Goal: Task Accomplishment & Management: Use online tool/utility

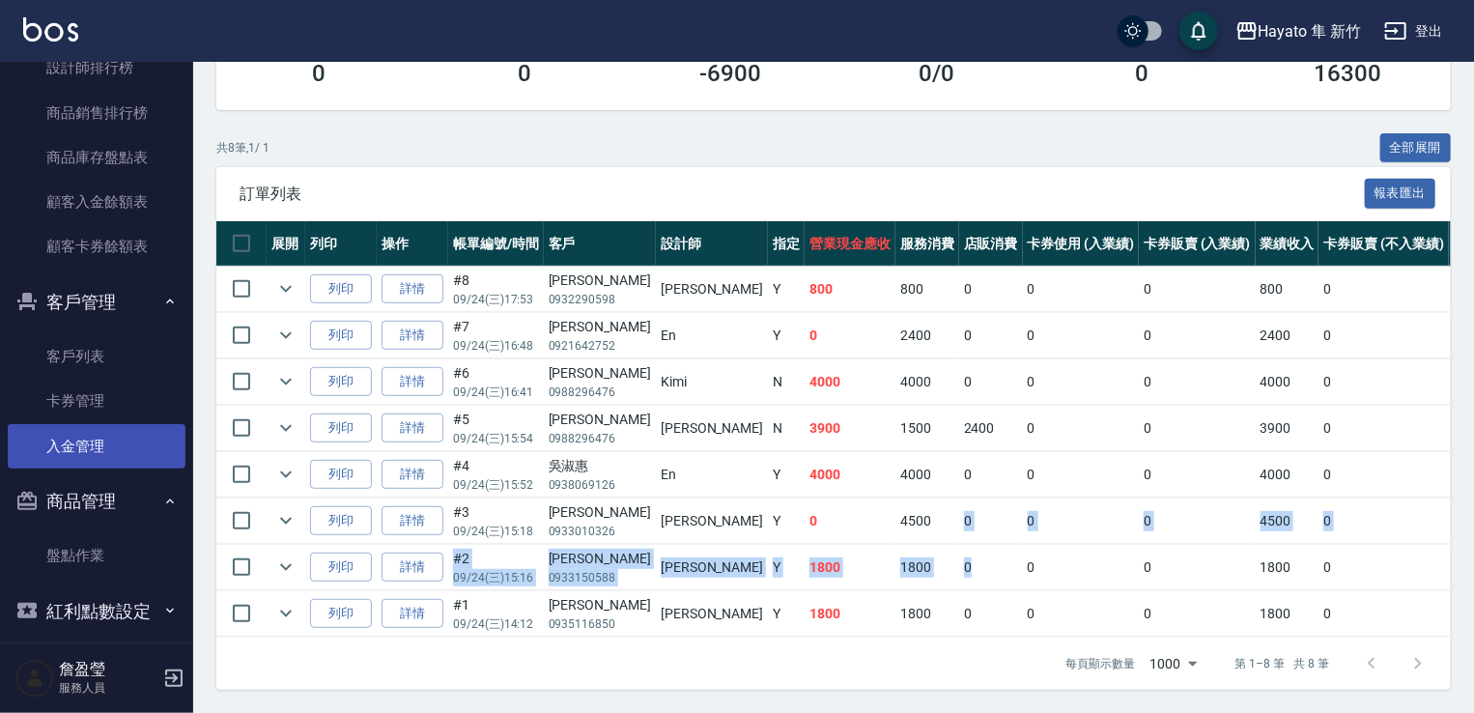
scroll to position [720, 0]
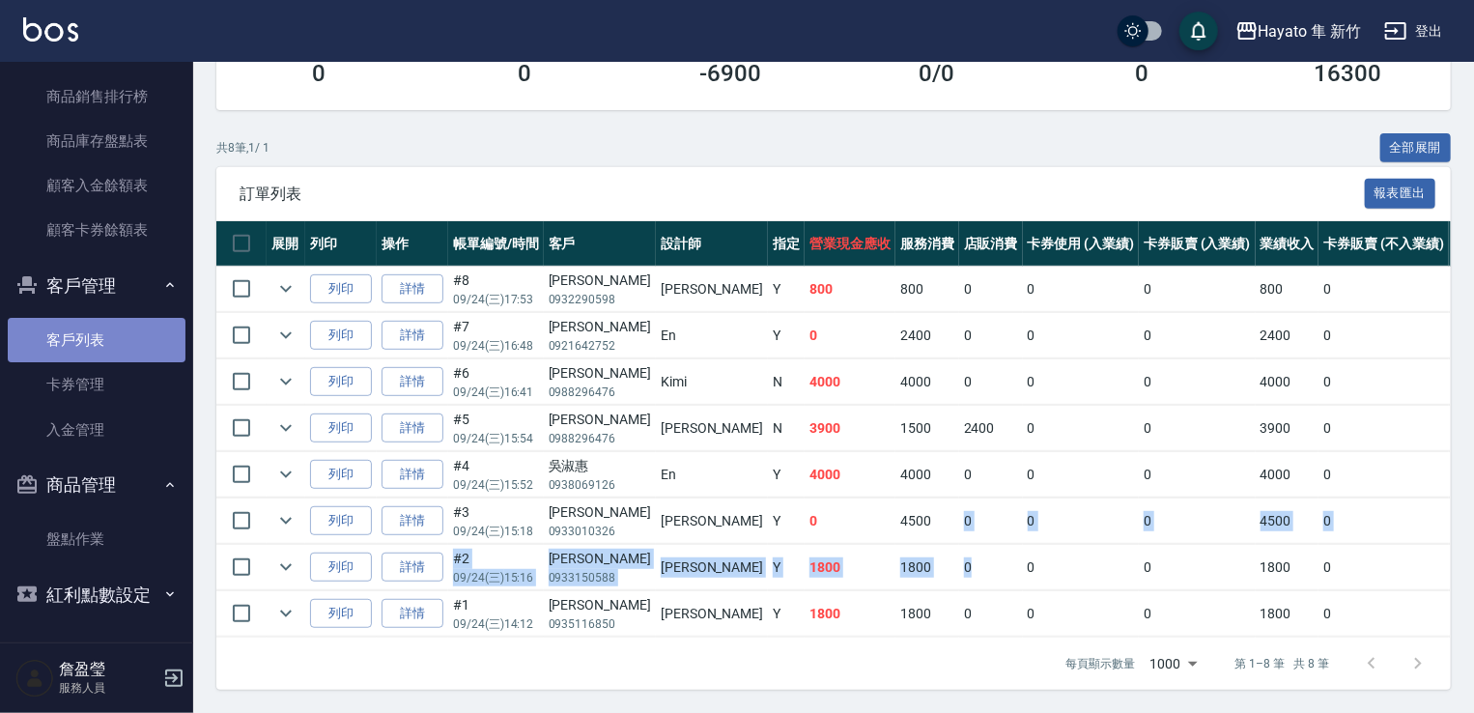
click at [136, 347] on link "客戶列表" at bounding box center [97, 340] width 178 height 44
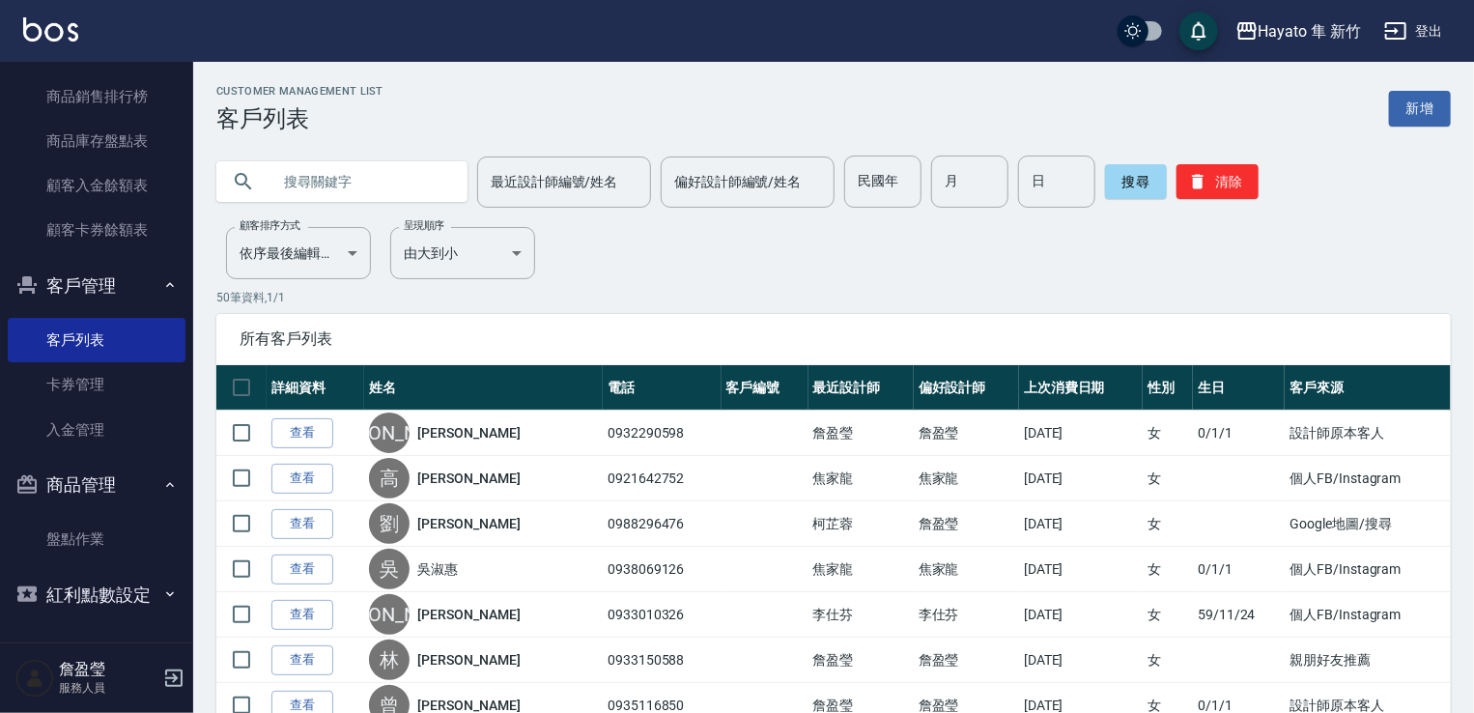
click at [286, 181] on input "text" at bounding box center [361, 182] width 182 height 52
type input "0937999195"
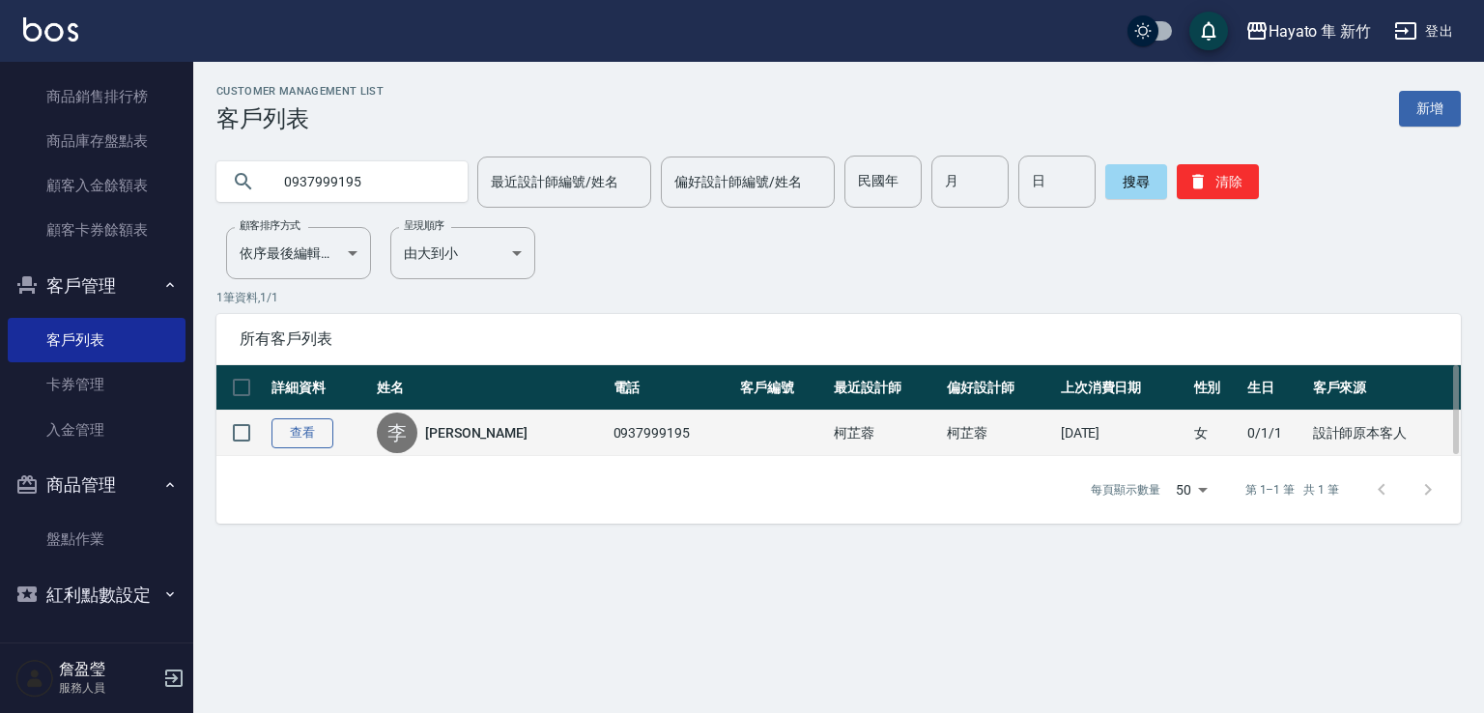
click at [290, 425] on link "查看" at bounding box center [302, 433] width 62 height 30
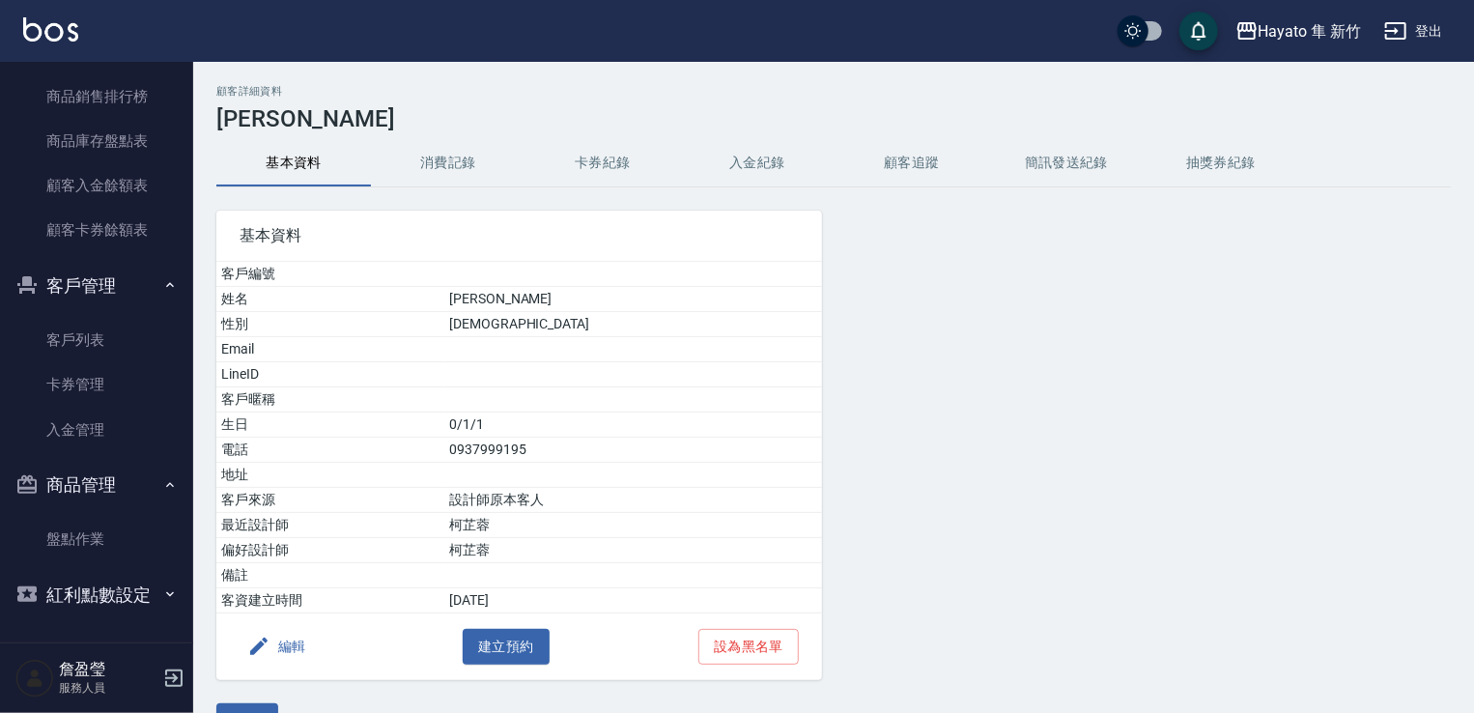
click at [464, 166] on button "消費記錄" at bounding box center [448, 163] width 155 height 46
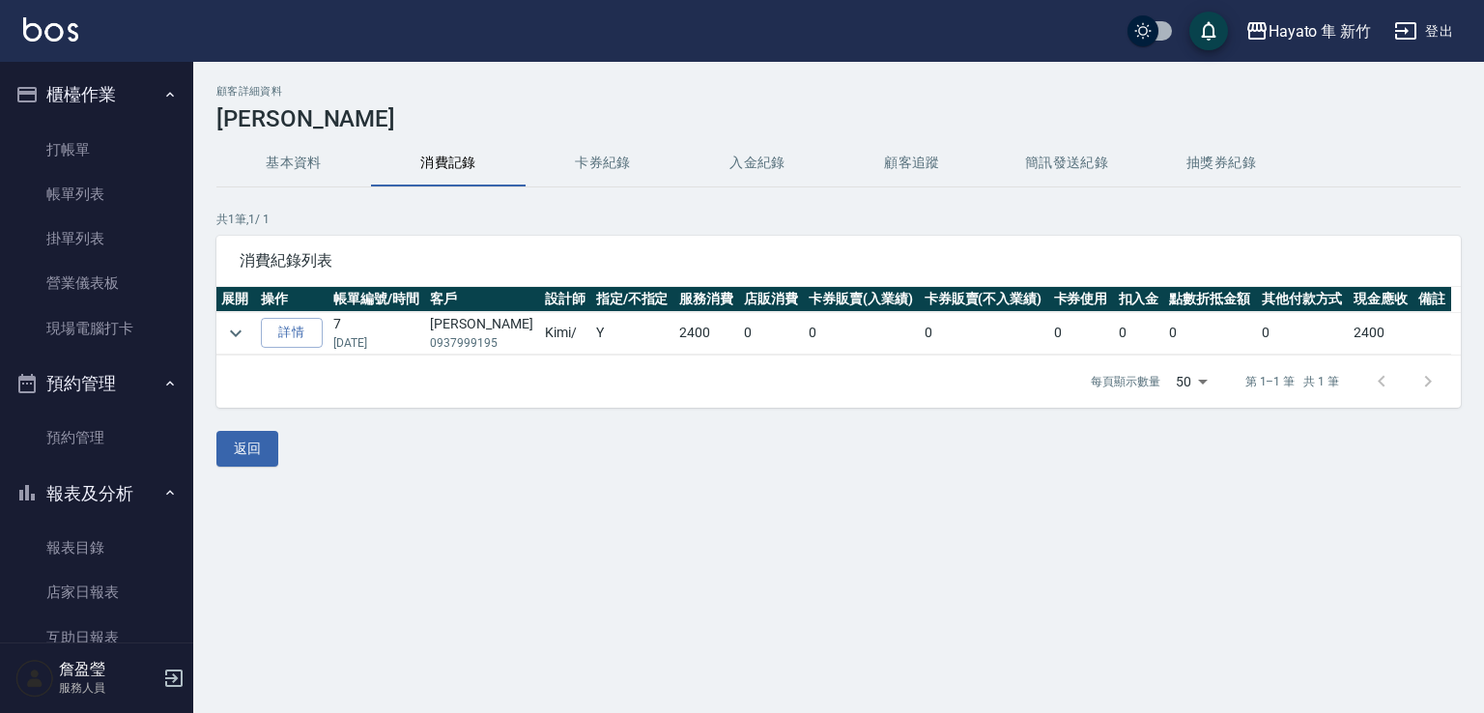
click at [435, 346] on td "[PERSON_NAME]0937999195" at bounding box center [482, 333] width 114 height 43
drag, startPoint x: 445, startPoint y: 336, endPoint x: 501, endPoint y: 341, distance: 56.2
click at [501, 341] on p "0937999195" at bounding box center [482, 342] width 104 height 17
copy p "0937999195"
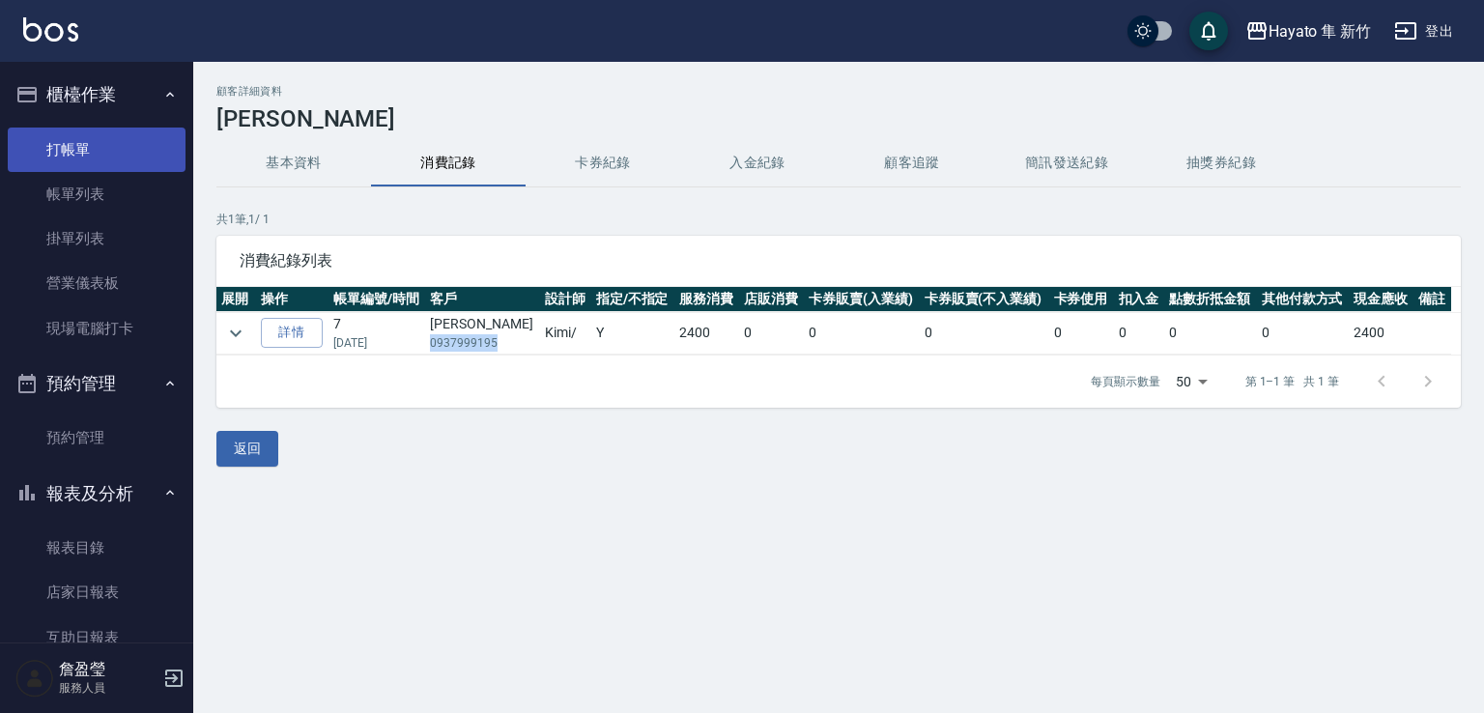
click at [129, 153] on link "打帳單" at bounding box center [97, 150] width 178 height 44
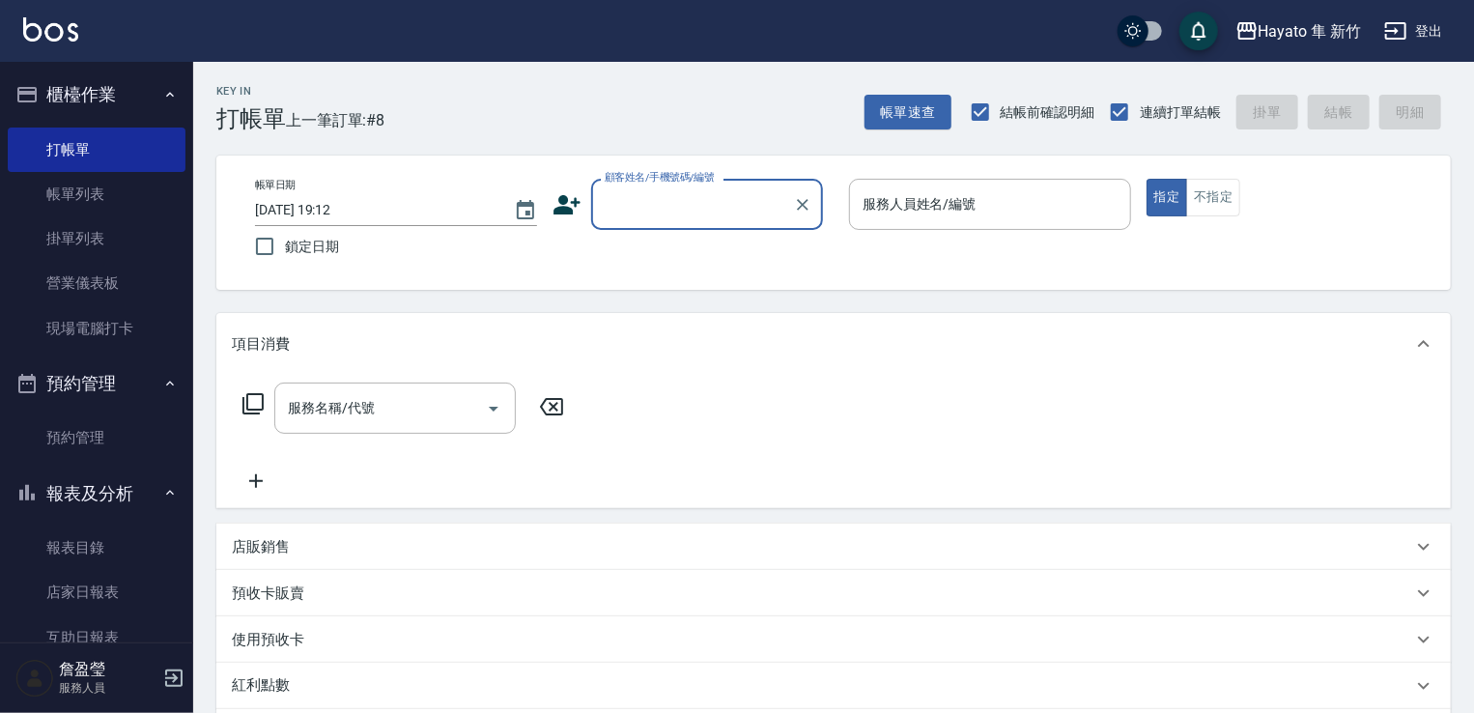
click at [666, 200] on input "顧客姓名/手機號碼/編號" at bounding box center [692, 204] width 185 height 34
click at [688, 248] on li "[PERSON_NAME]/0937999195/" at bounding box center [707, 254] width 232 height 32
type input "[PERSON_NAME]/0937999195/"
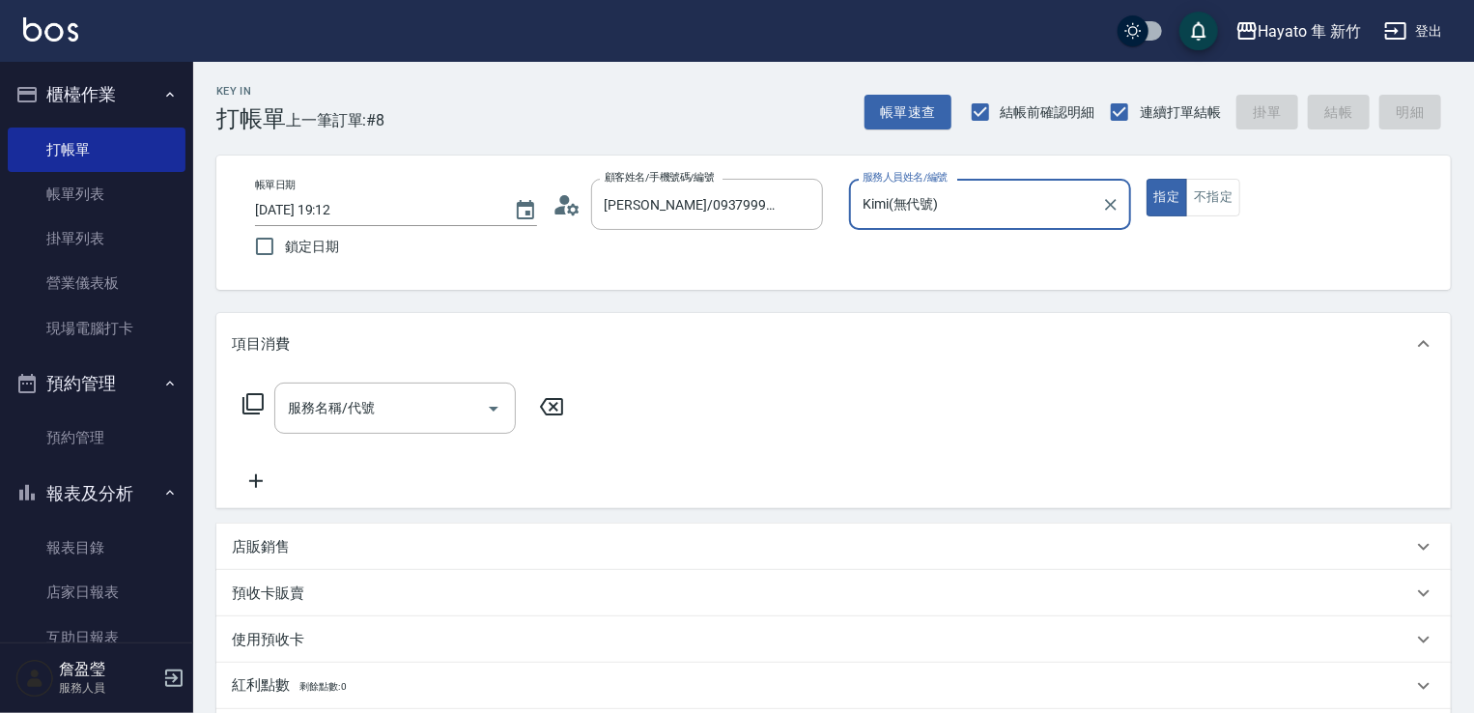
type input "Kimi(無代號)"
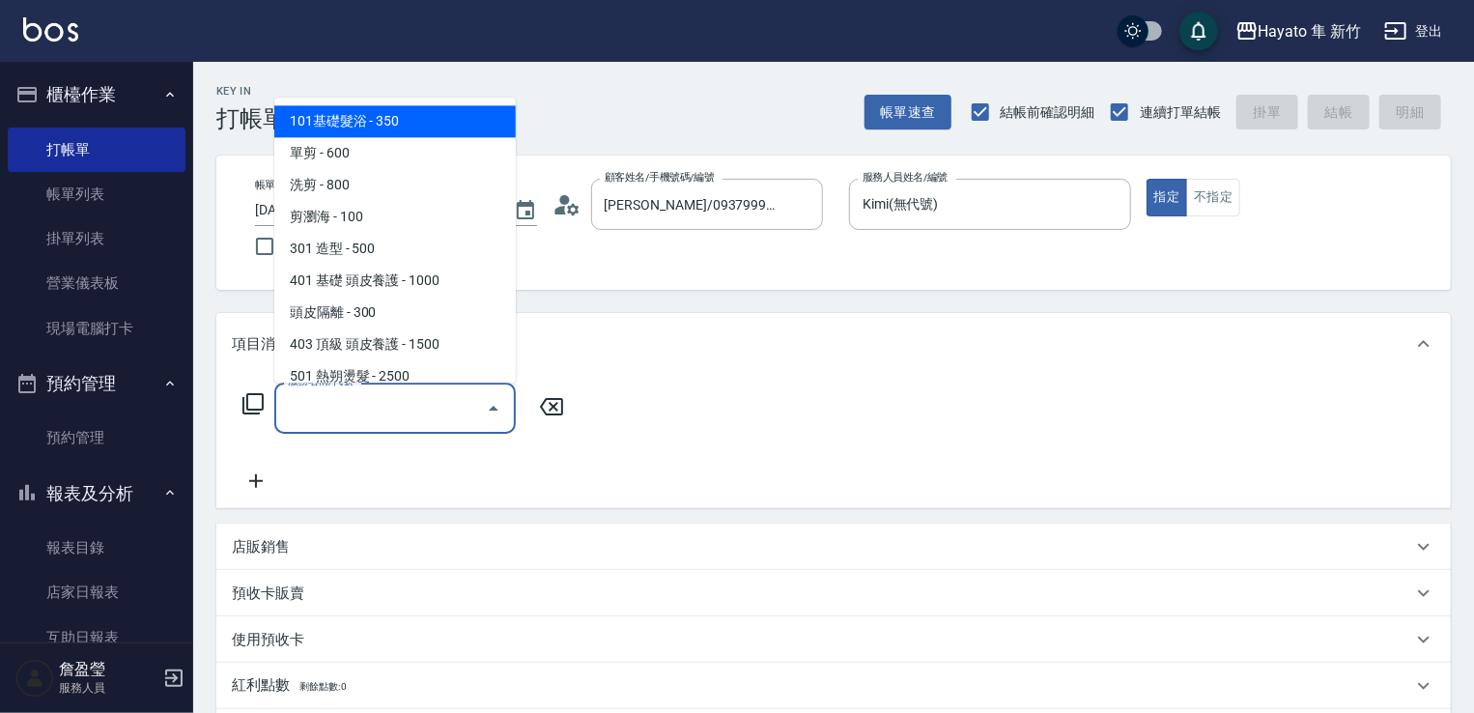
click at [437, 411] on input "服務名稱/代號" at bounding box center [380, 408] width 195 height 34
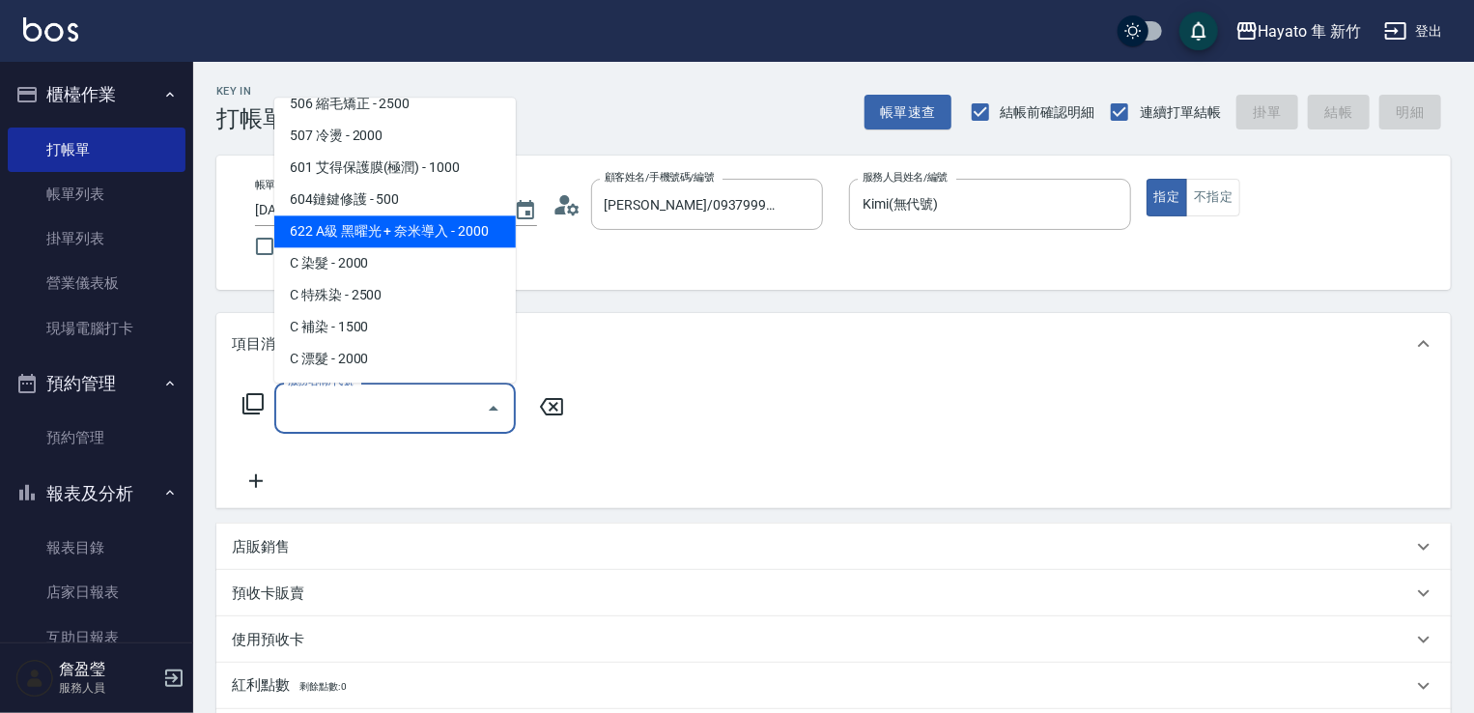
scroll to position [240, 0]
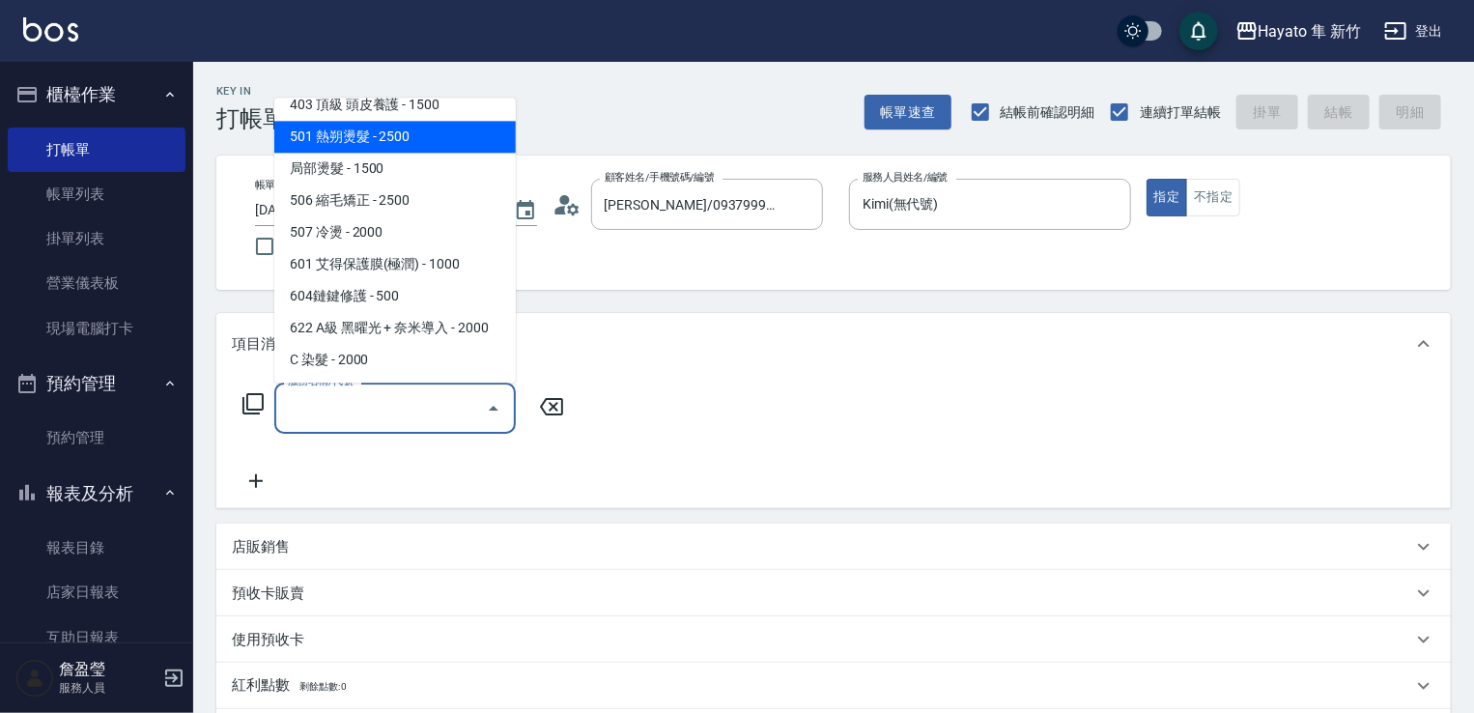
click at [393, 140] on span "501 熱朔燙髮 - 2500" at bounding box center [395, 137] width 242 height 32
type input "501 熱朔燙髮(501)"
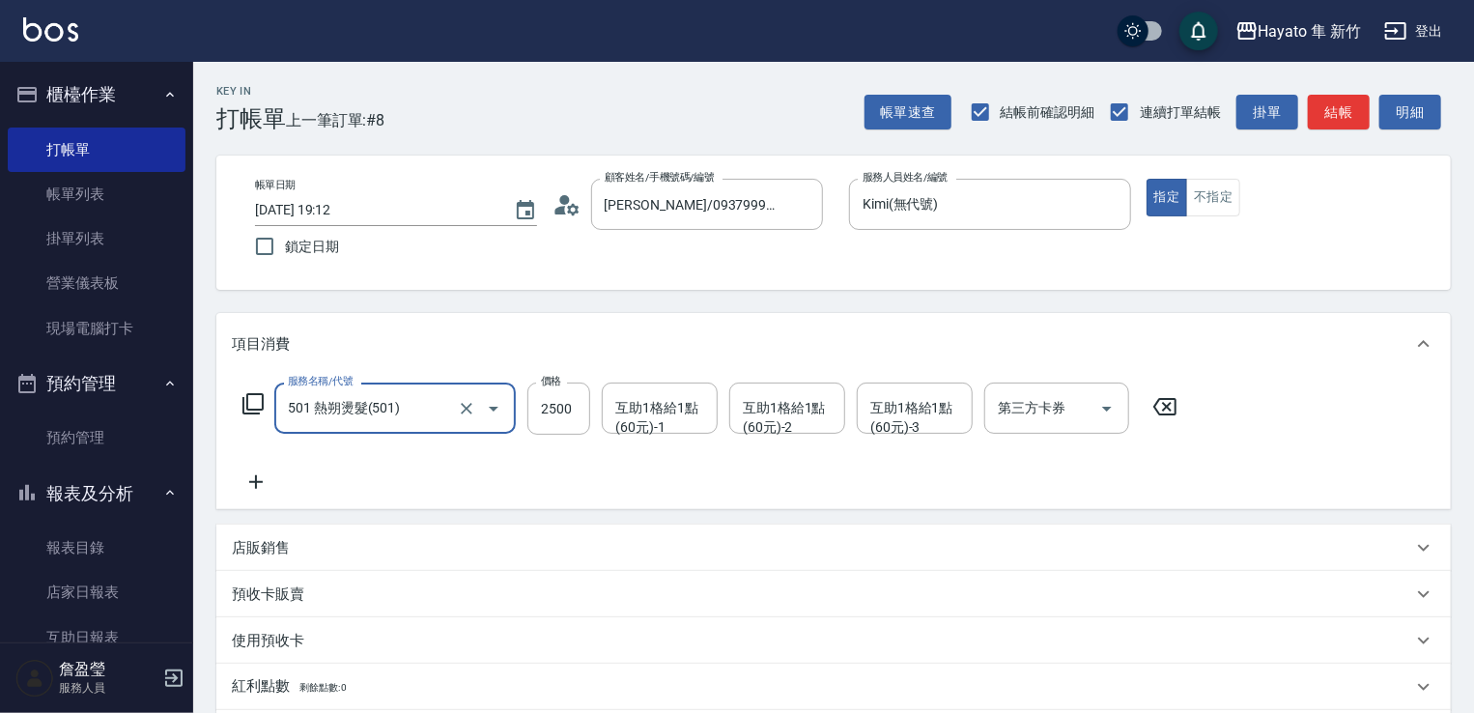
click at [286, 536] on div "店販銷售" at bounding box center [833, 548] width 1235 height 46
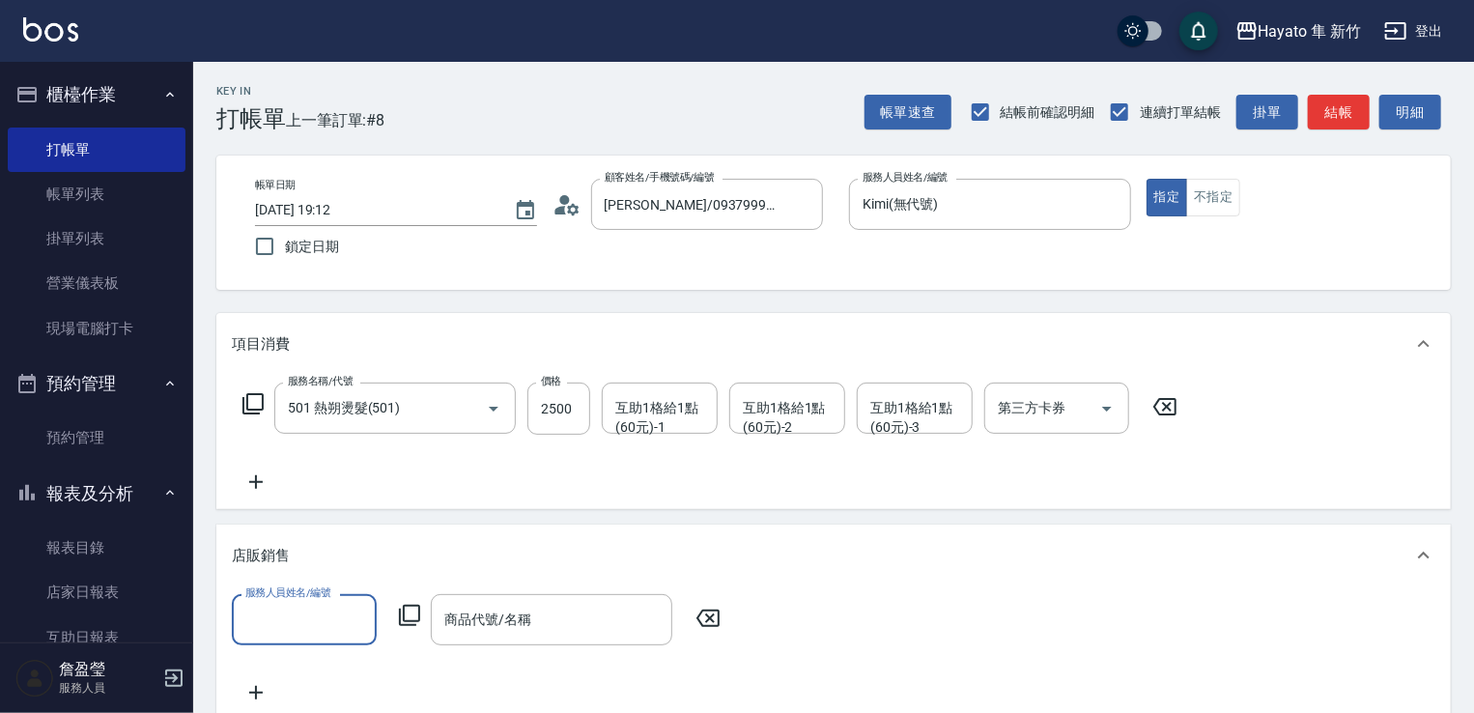
scroll to position [0, 0]
click at [277, 601] on div "服務人員姓名/編號" at bounding box center [304, 619] width 145 height 51
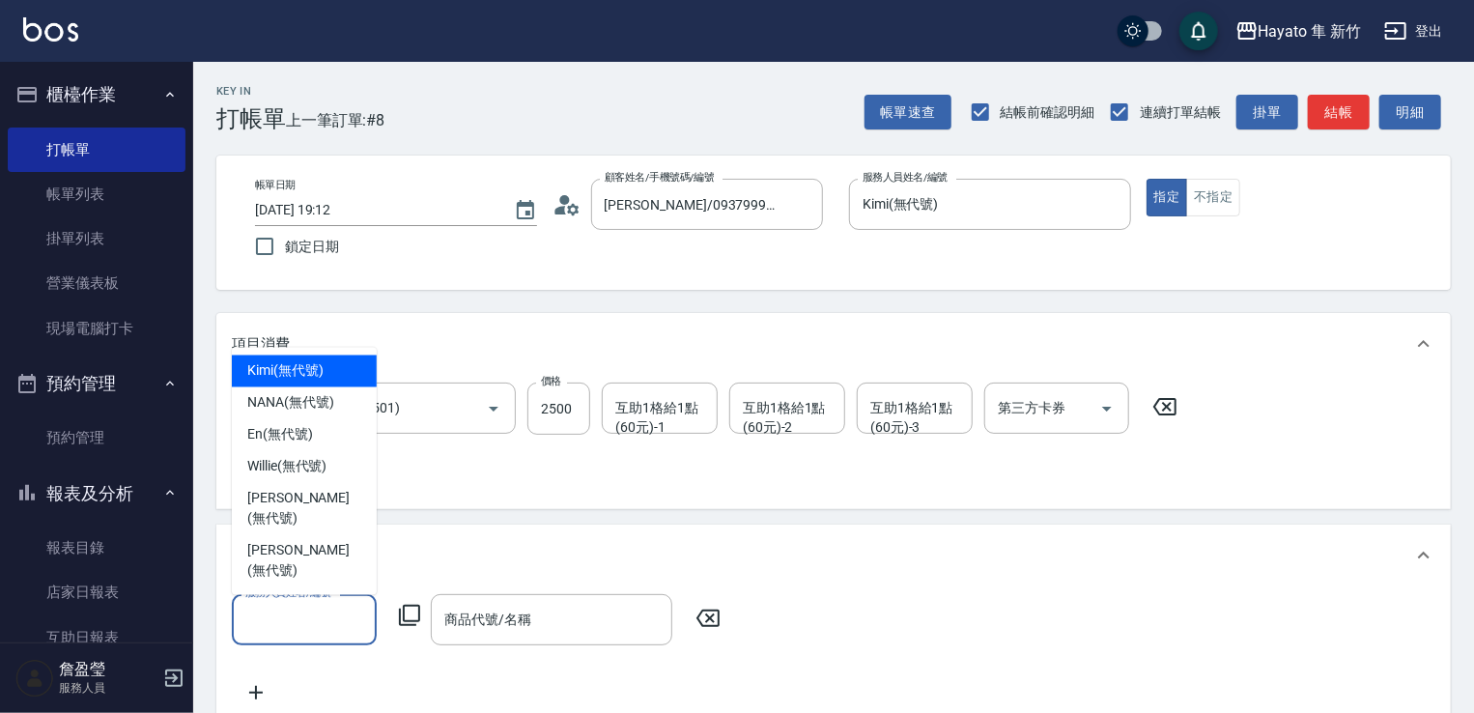
click at [308, 382] on span "Kimi (無代號)" at bounding box center [285, 371] width 76 height 20
type input "Kimi(無代號)"
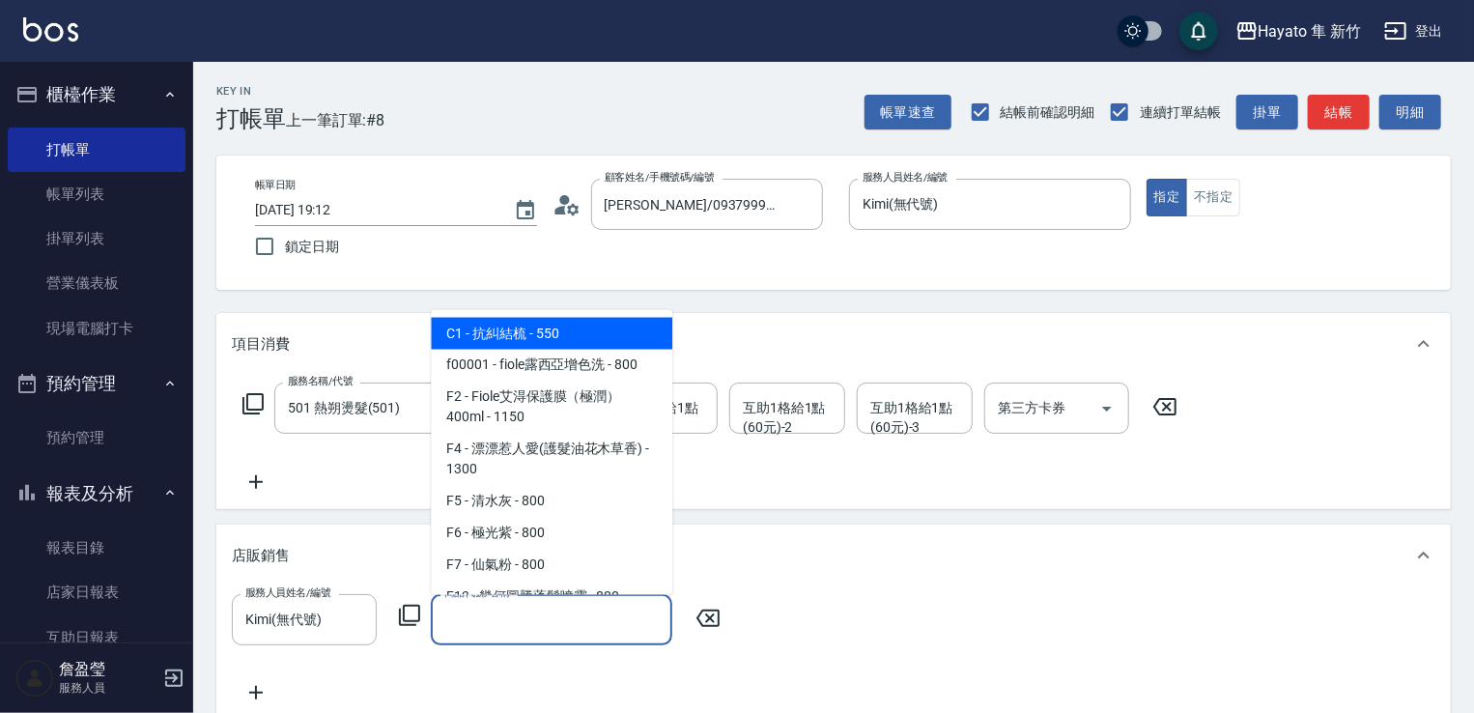
click at [533, 619] on input "商品代號/名稱" at bounding box center [552, 620] width 224 height 34
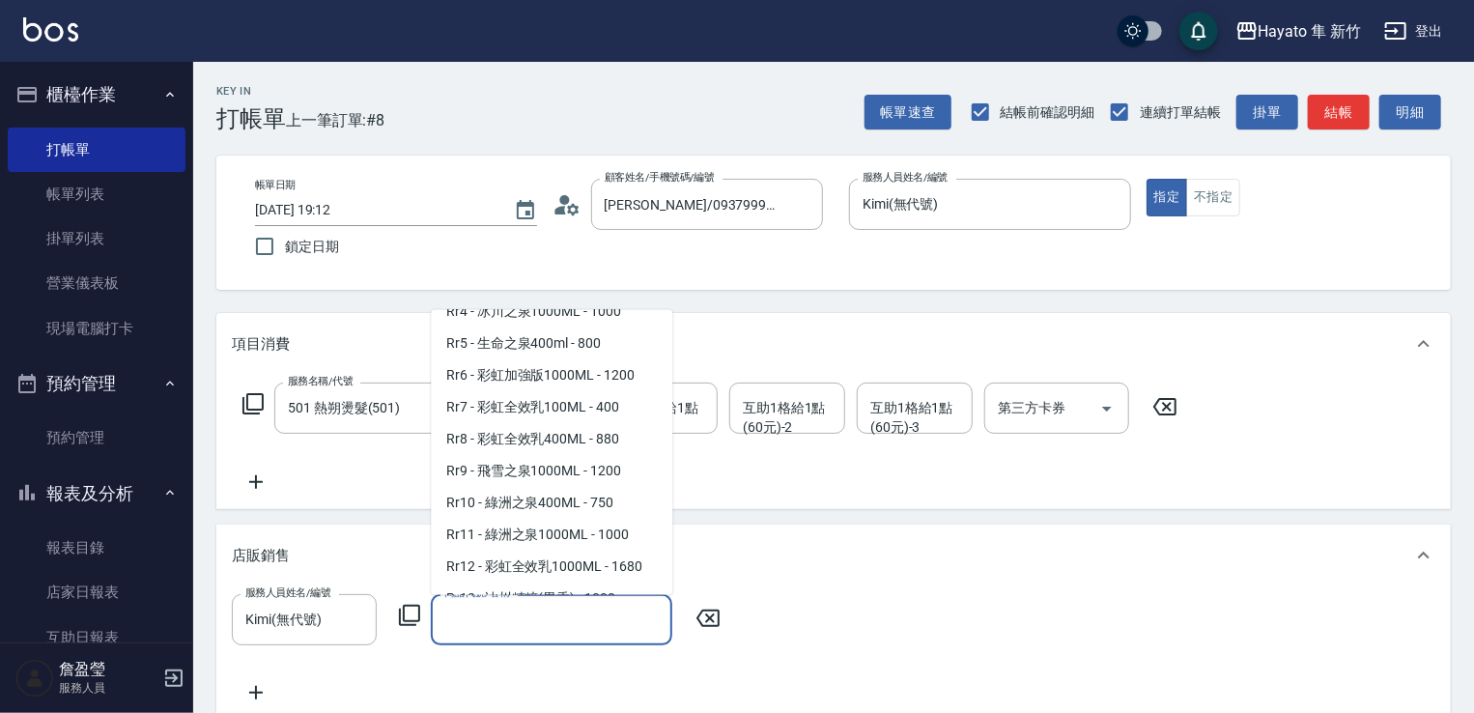
scroll to position [773, 0]
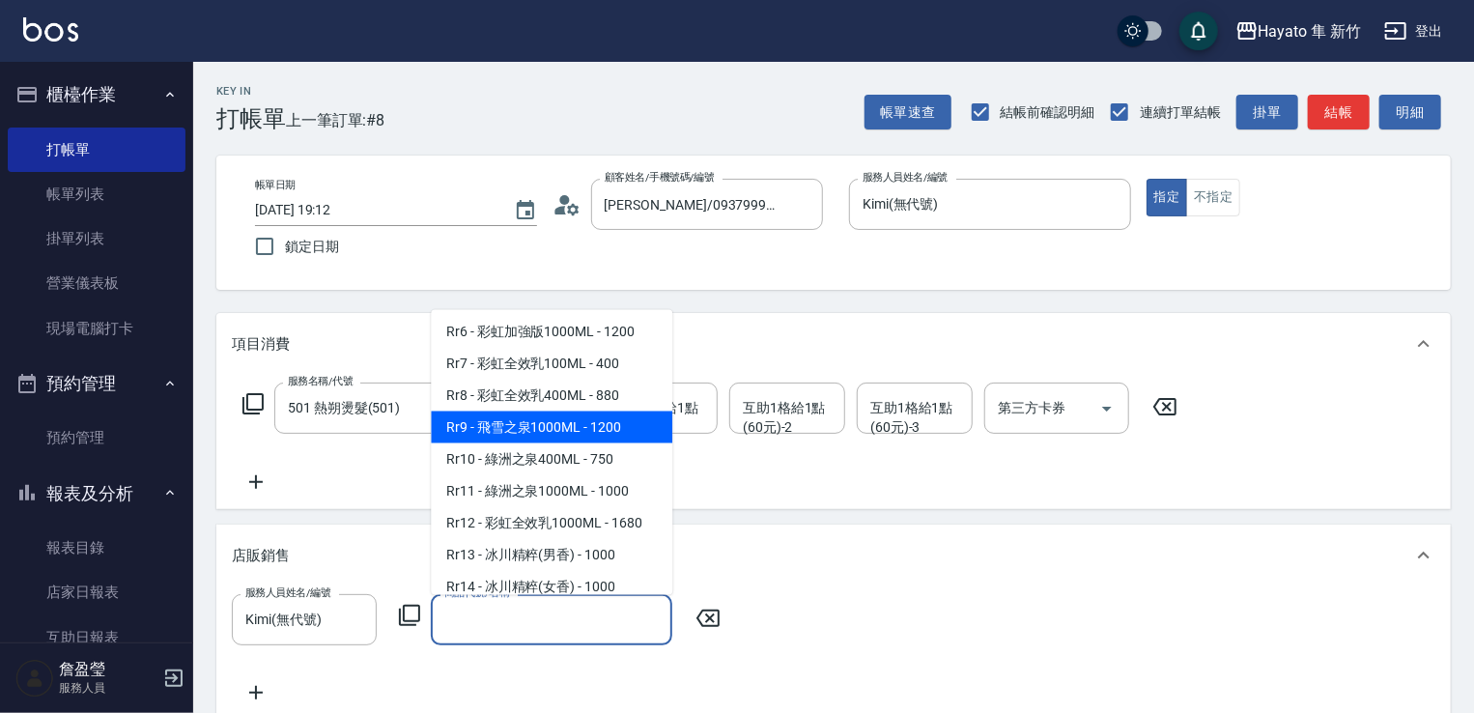
click at [535, 442] on span "Rr9 - 飛雪之泉1000ML - 1200" at bounding box center [552, 427] width 242 height 32
type input "飛雪之泉1000ML"
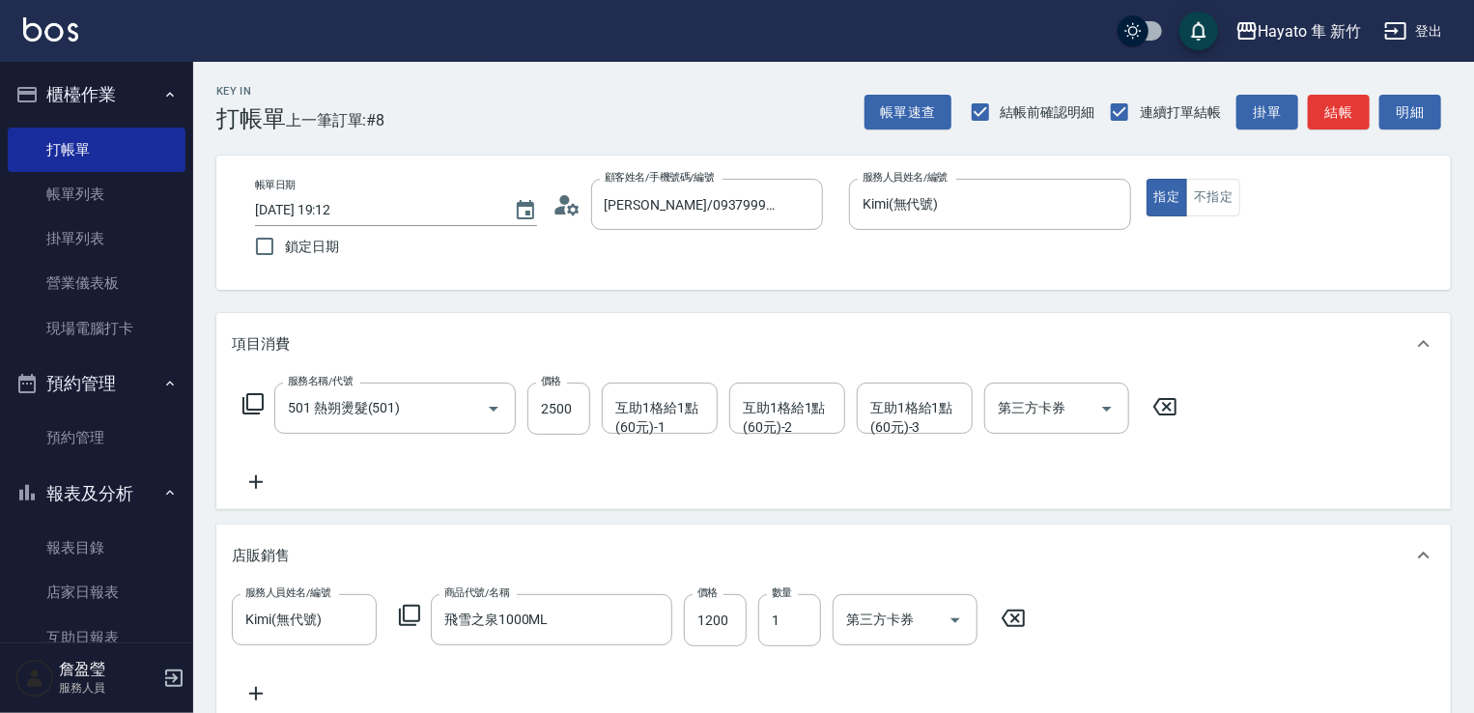
click at [251, 700] on icon at bounding box center [256, 693] width 48 height 23
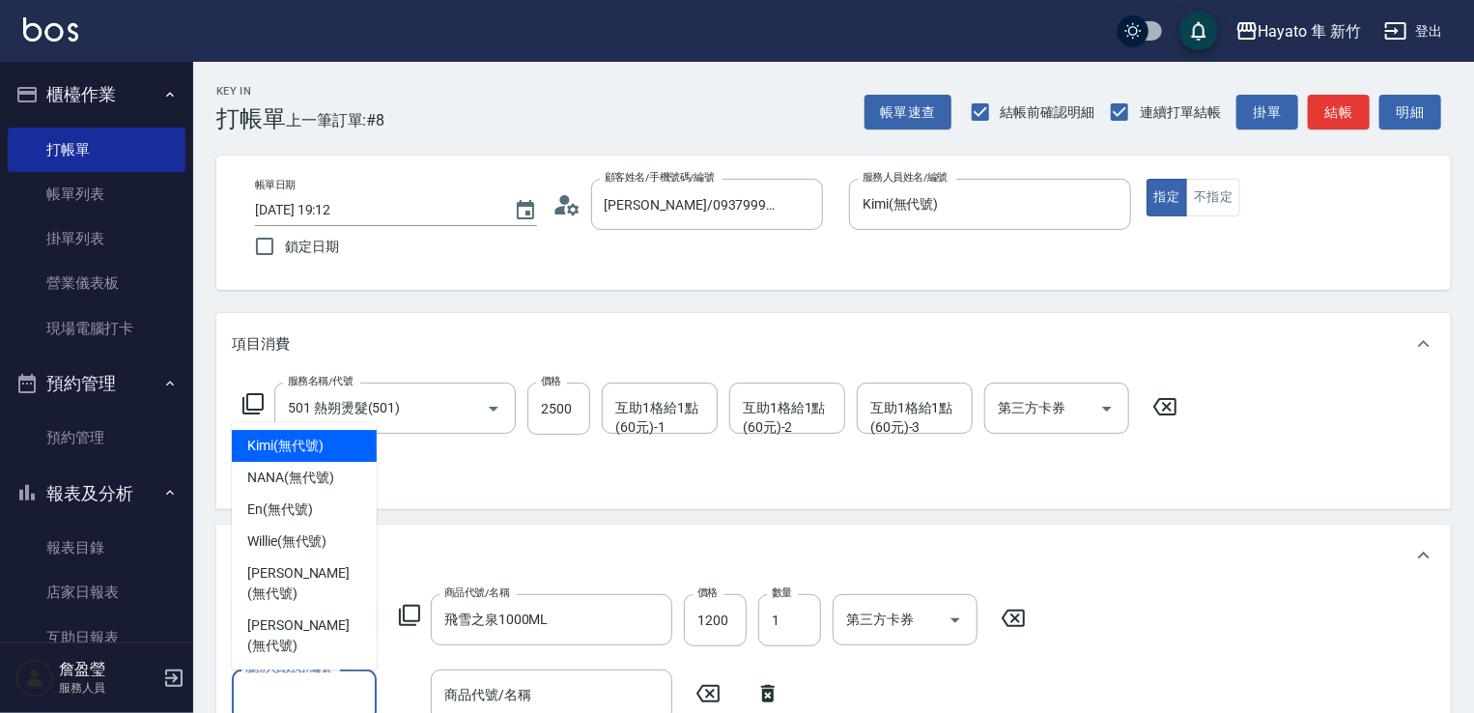
click at [291, 700] on input "服務人員姓名/編號" at bounding box center [305, 695] width 128 height 34
click at [319, 456] on span "Kimi (無代號)" at bounding box center [285, 446] width 76 height 20
type input "Kimi(無代號)"
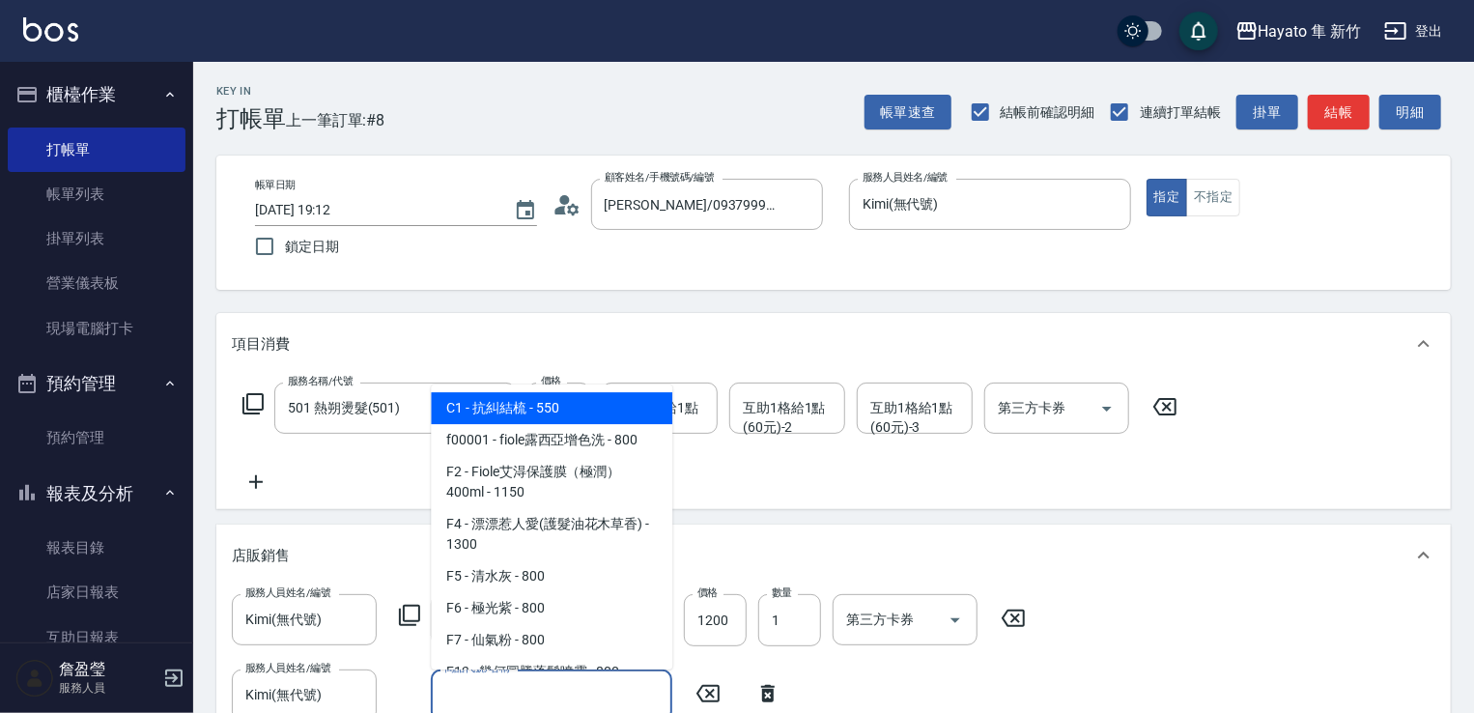
click at [479, 700] on input "商品代號/名稱" at bounding box center [552, 695] width 224 height 34
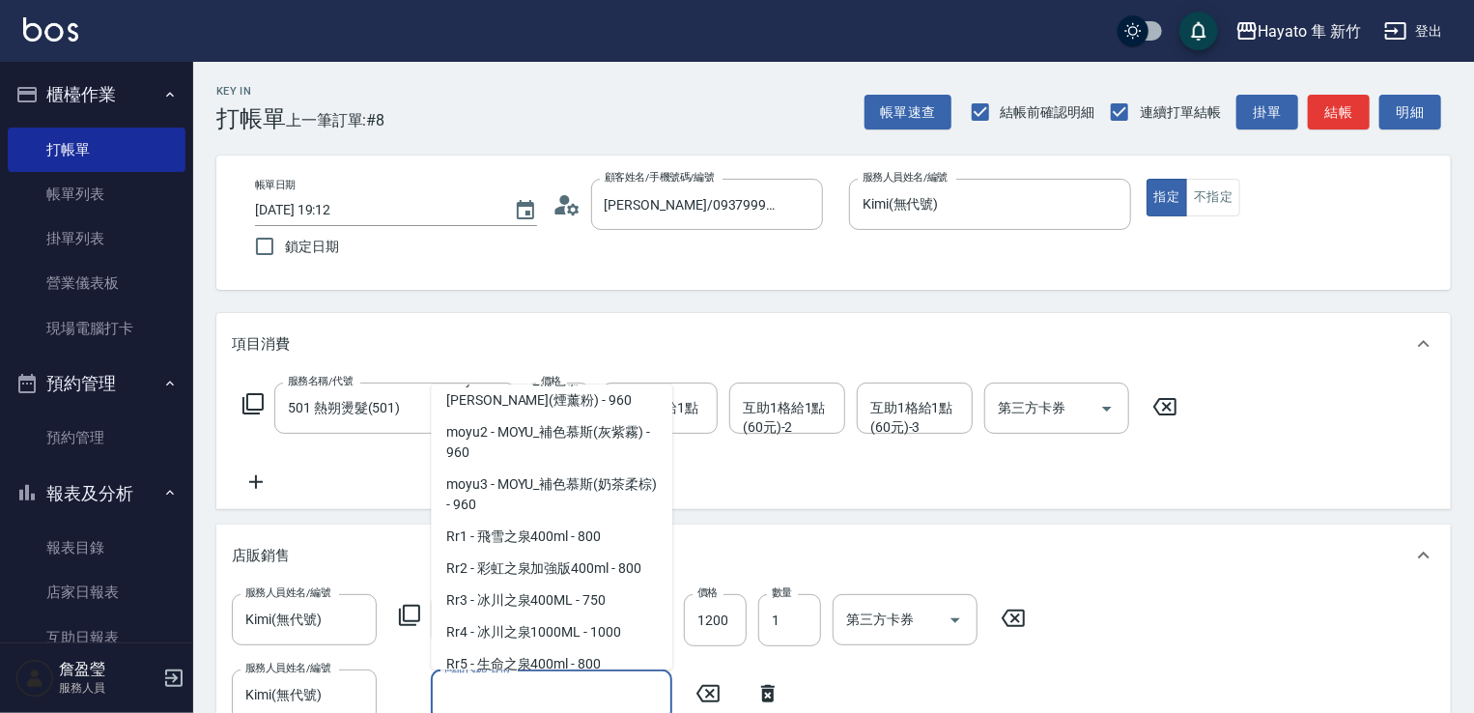
scroll to position [580, 0]
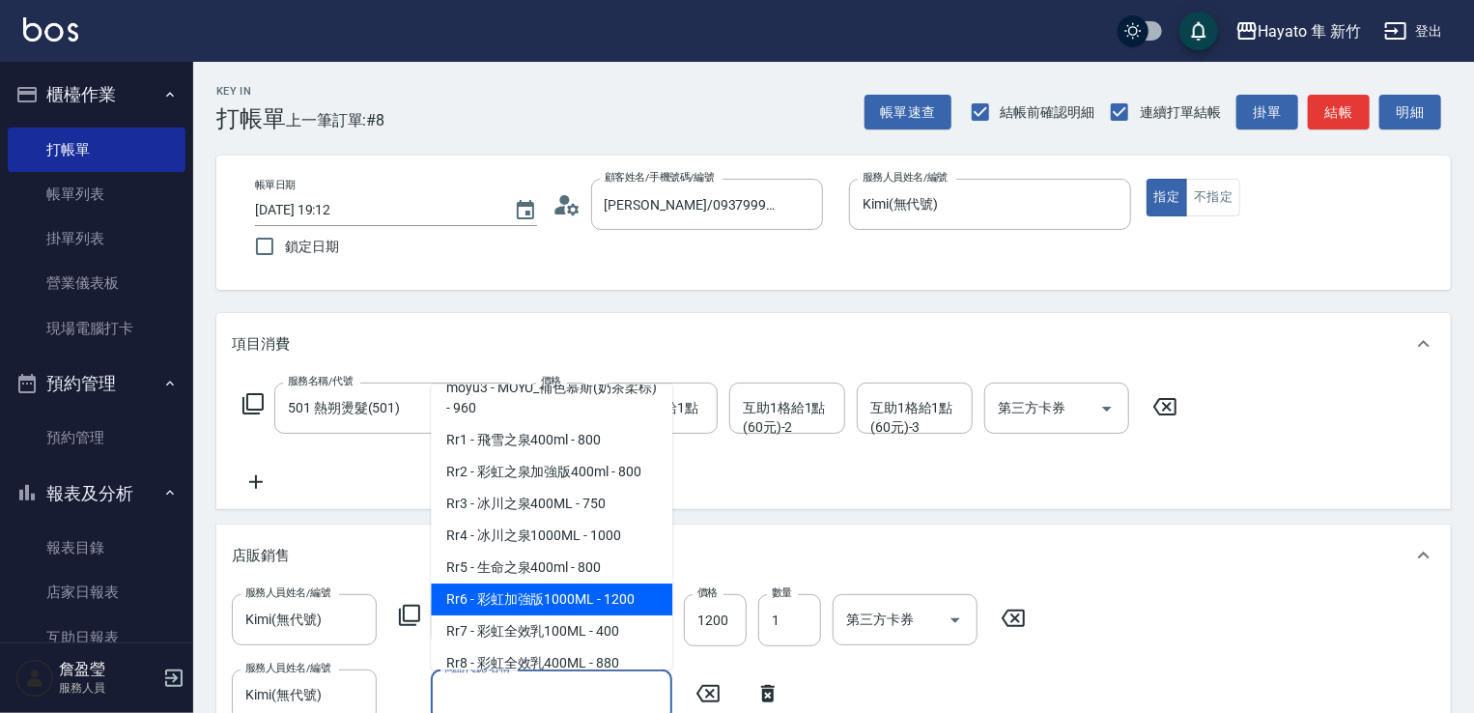
click at [576, 615] on span "Rr6 - 彩虹加強版1000ML - 1200" at bounding box center [552, 599] width 242 height 32
type input "彩虹加強版1000ML"
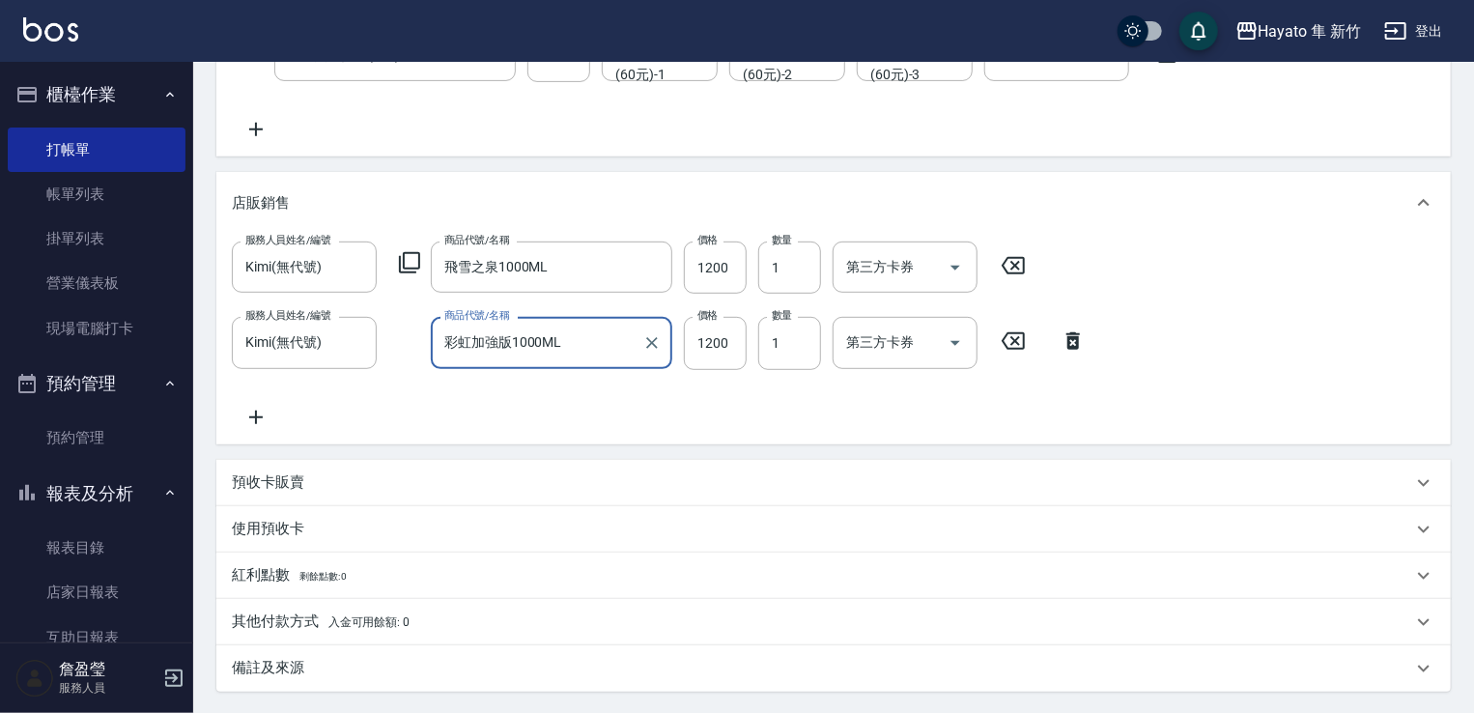
scroll to position [386, 0]
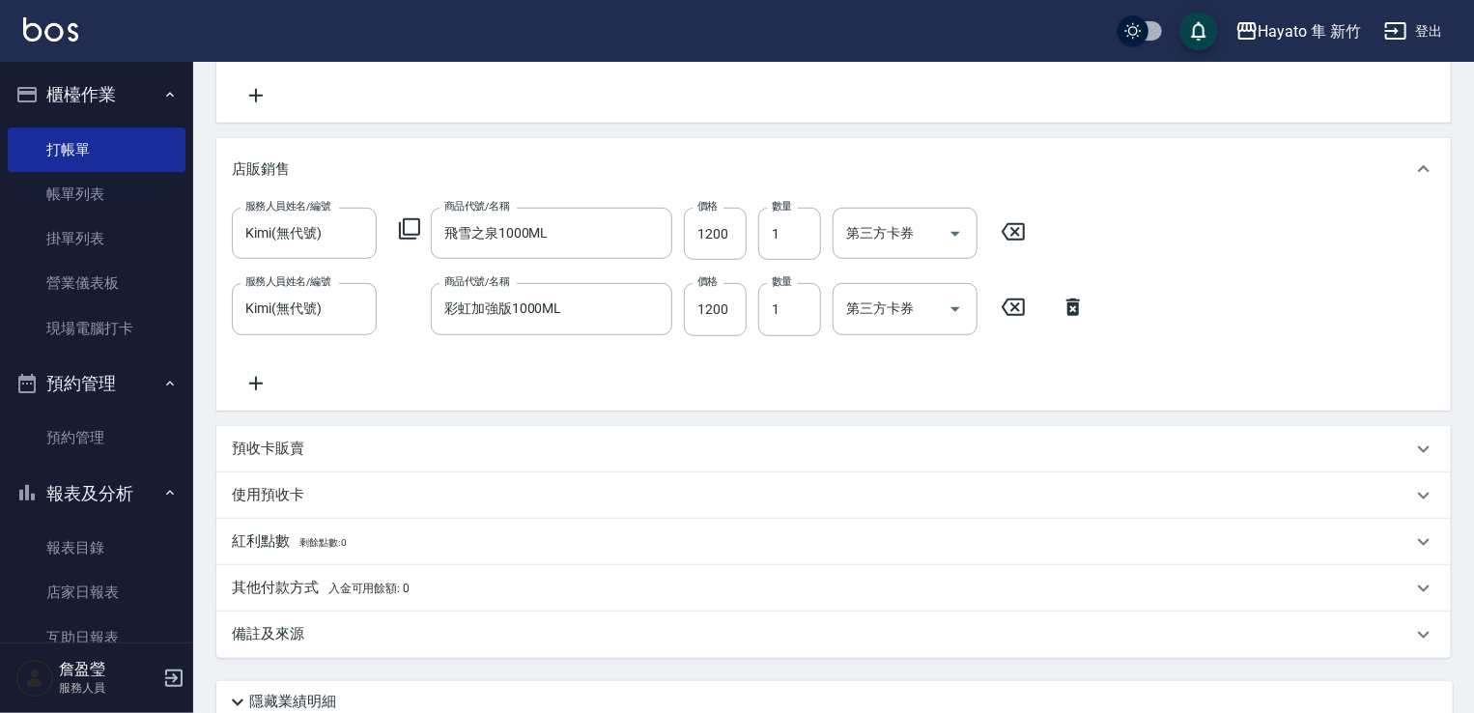
click at [498, 654] on div "備註及來源" at bounding box center [833, 634] width 1235 height 46
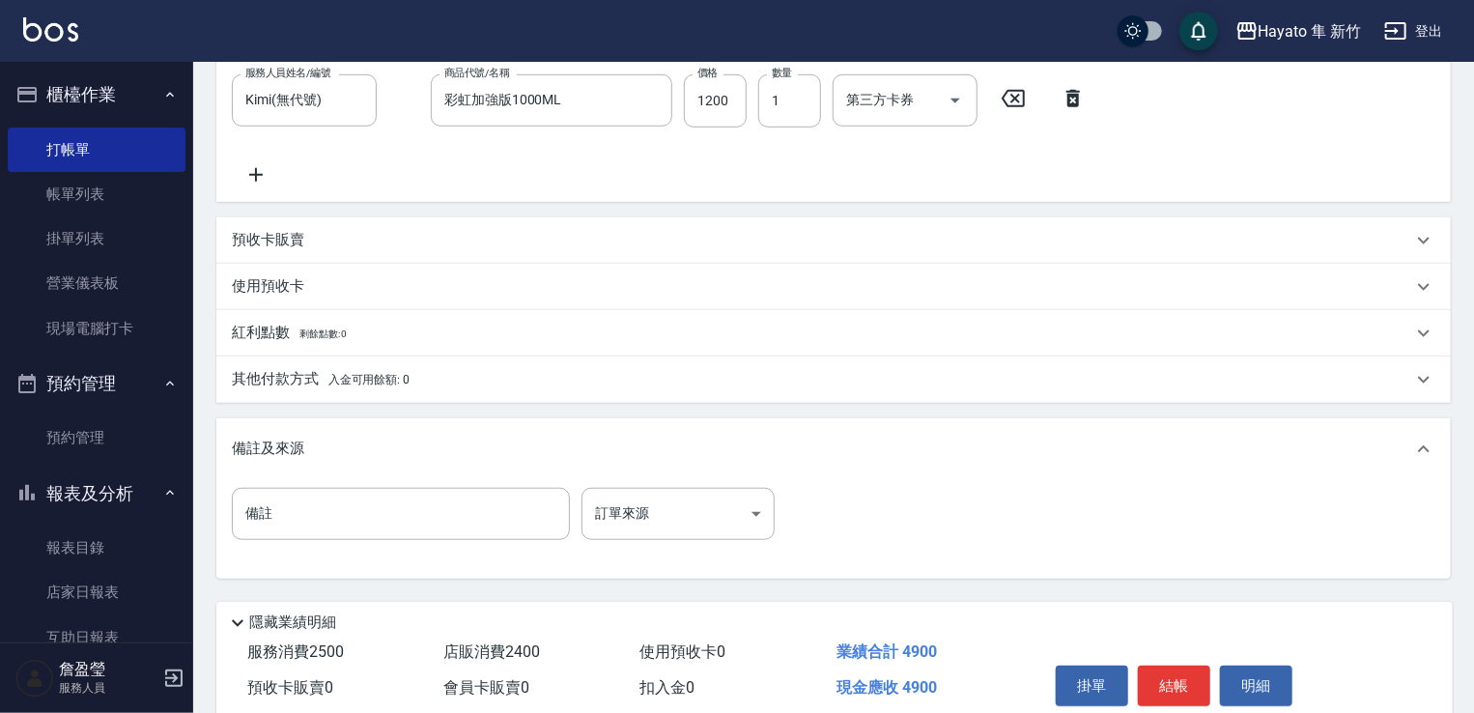
scroll to position [676, 0]
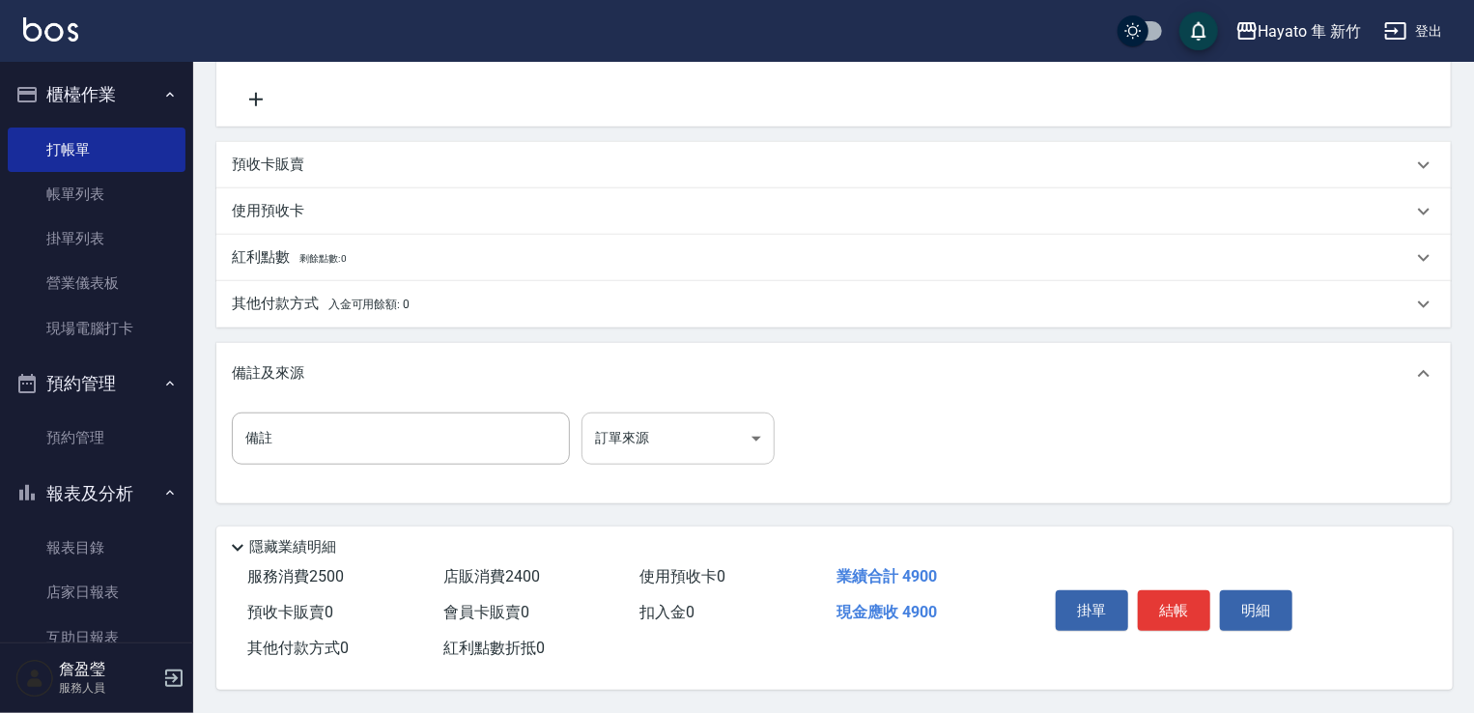
click at [709, 413] on body "Hayato 隼 新竹 登出 櫃檯作業 打帳單 帳單列表 掛單列表 營業儀表板 現場電腦打卡 預約管理 預約管理 報表及分析 報表目錄 店家日報表 互助日報表…" at bounding box center [737, 21] width 1474 height 1383
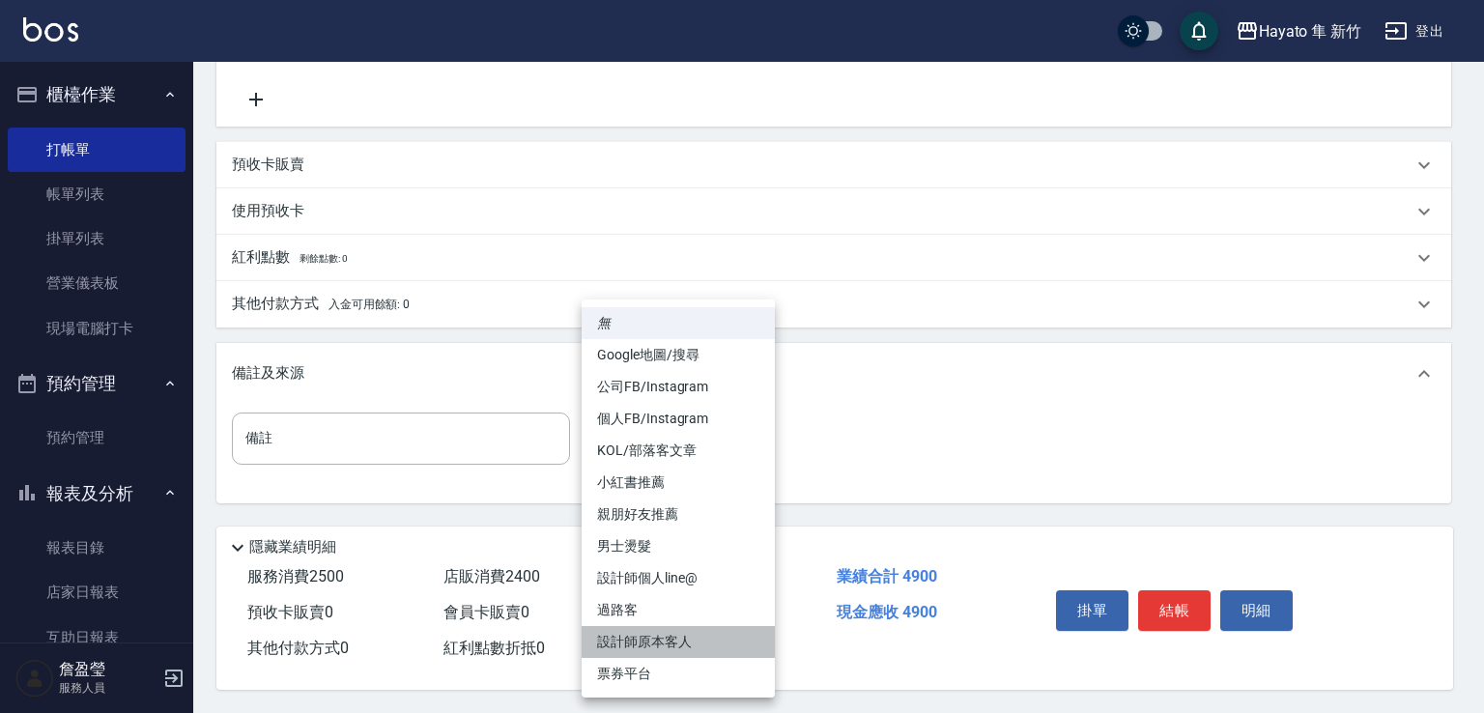
click at [691, 635] on li "設計師原本客人" at bounding box center [678, 642] width 193 height 32
type input "設計師原本客人"
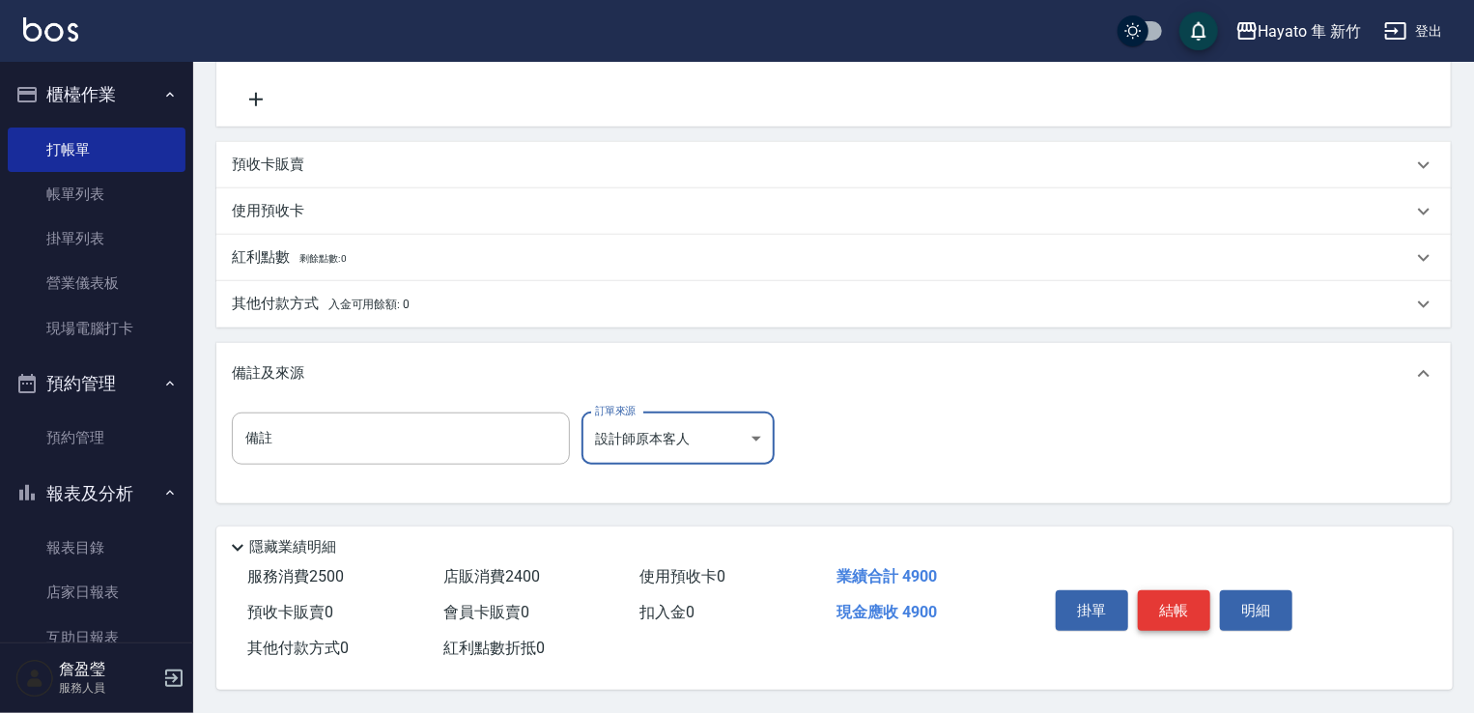
click at [1185, 611] on button "結帳" at bounding box center [1174, 610] width 72 height 41
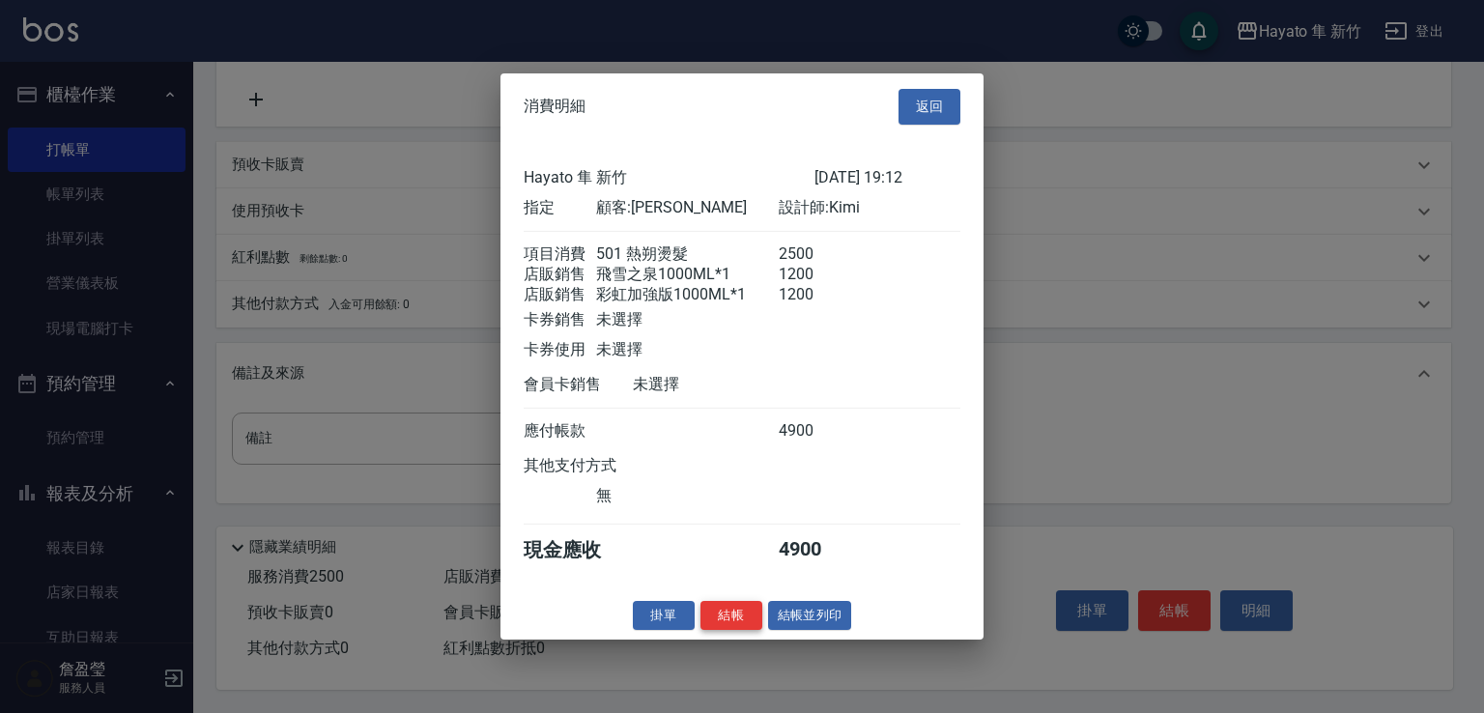
click at [741, 625] on button "結帳" at bounding box center [731, 615] width 62 height 30
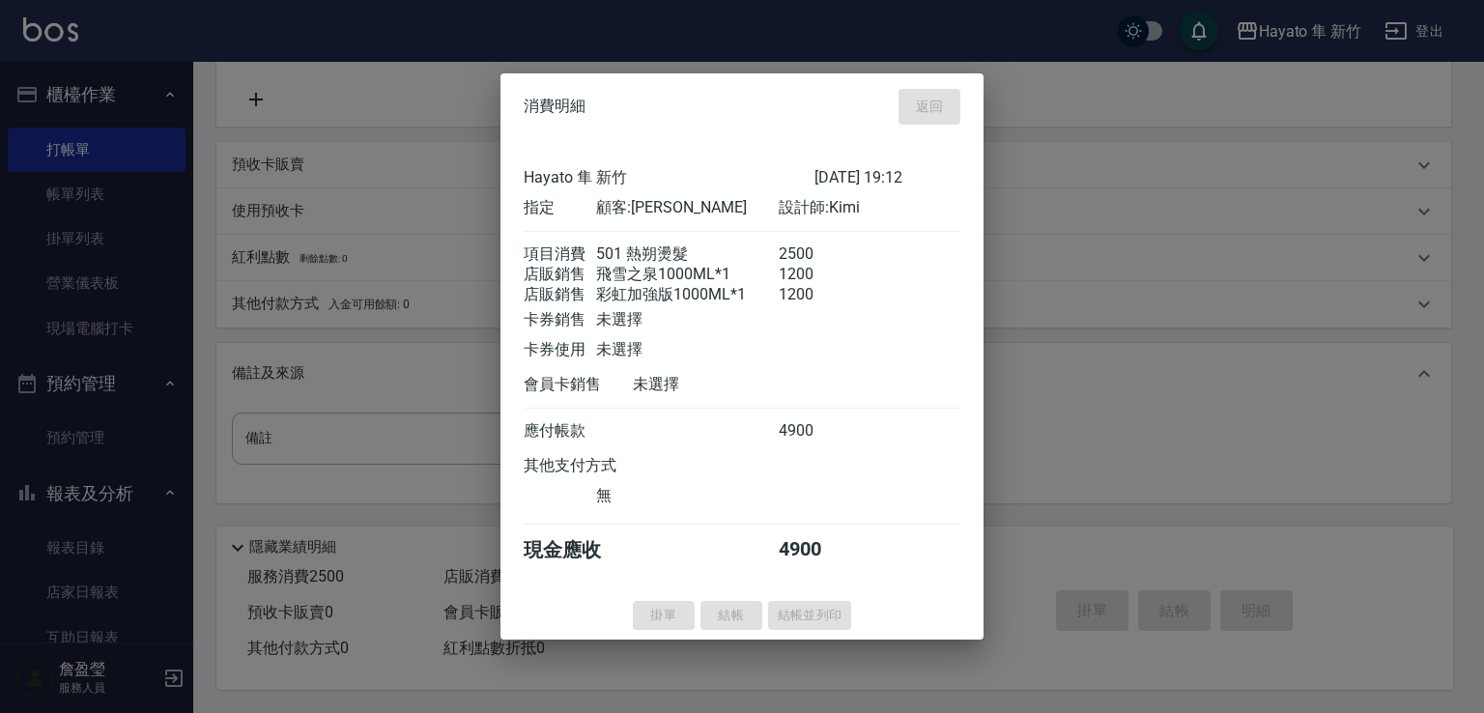
type input "[DATE] 19:13"
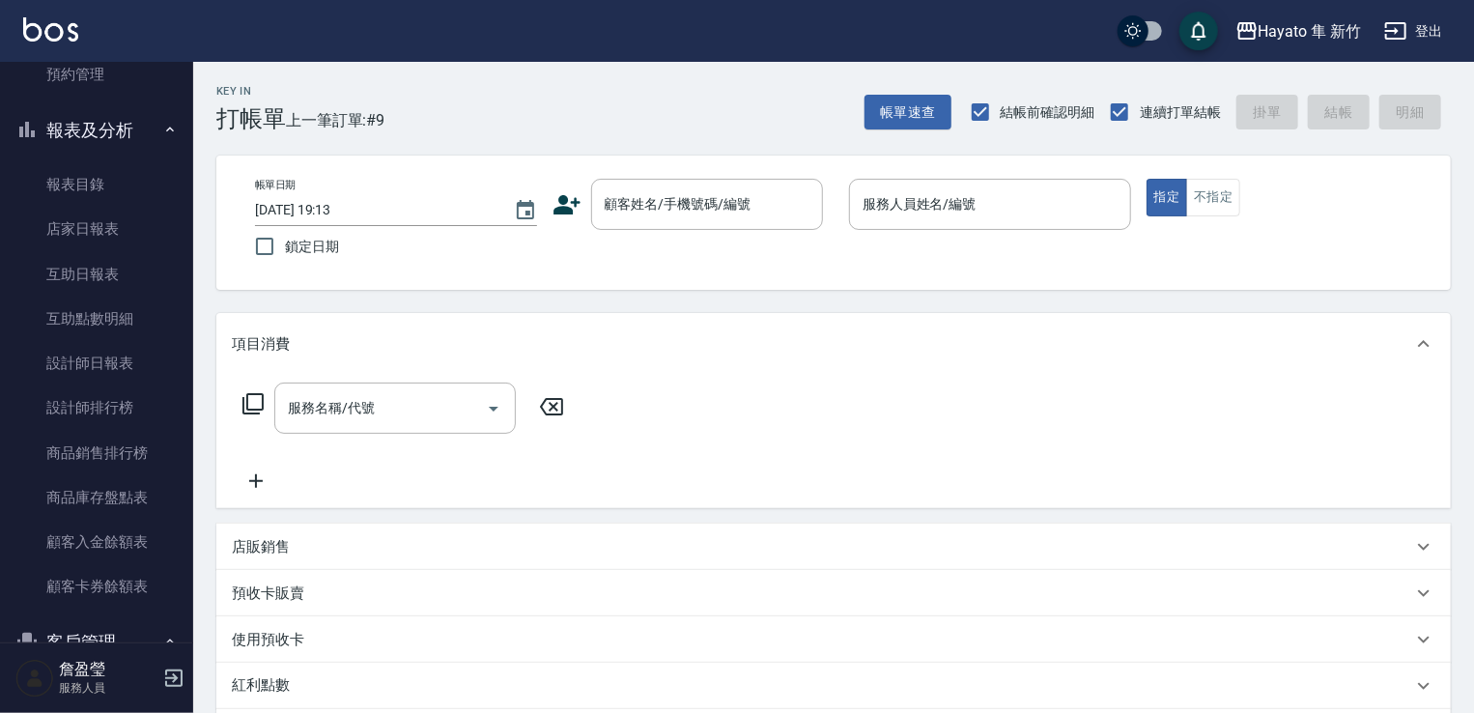
scroll to position [386, 0]
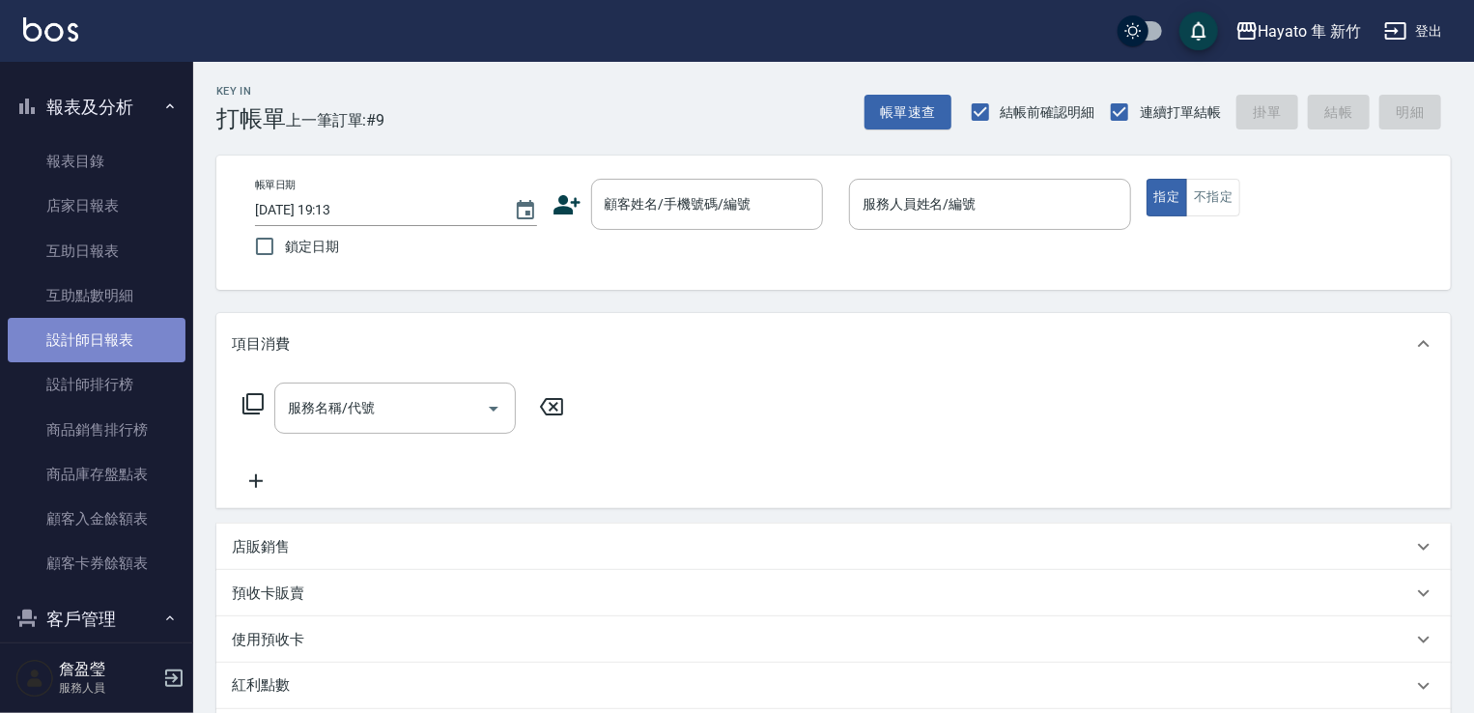
click at [139, 338] on link "設計師日報表" at bounding box center [97, 340] width 178 height 44
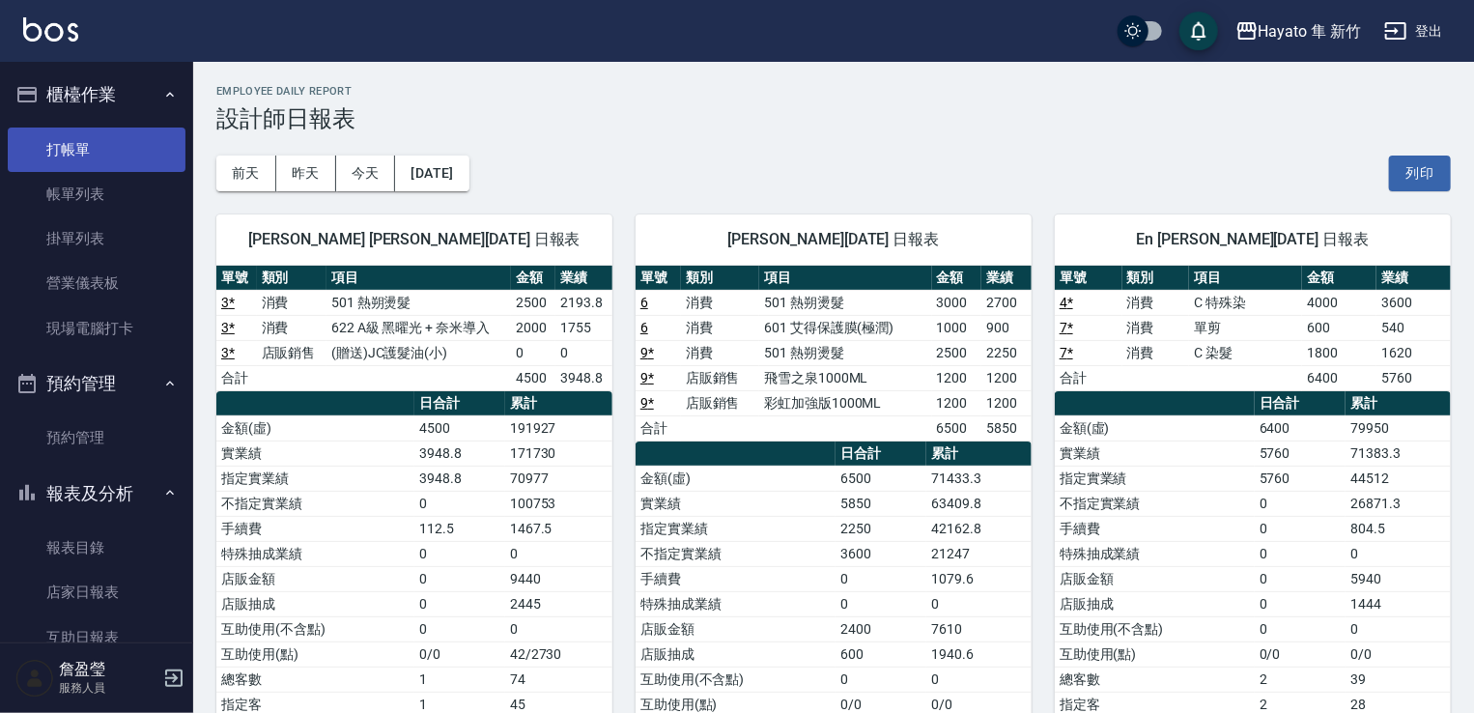
click at [73, 138] on link "打帳單" at bounding box center [97, 150] width 178 height 44
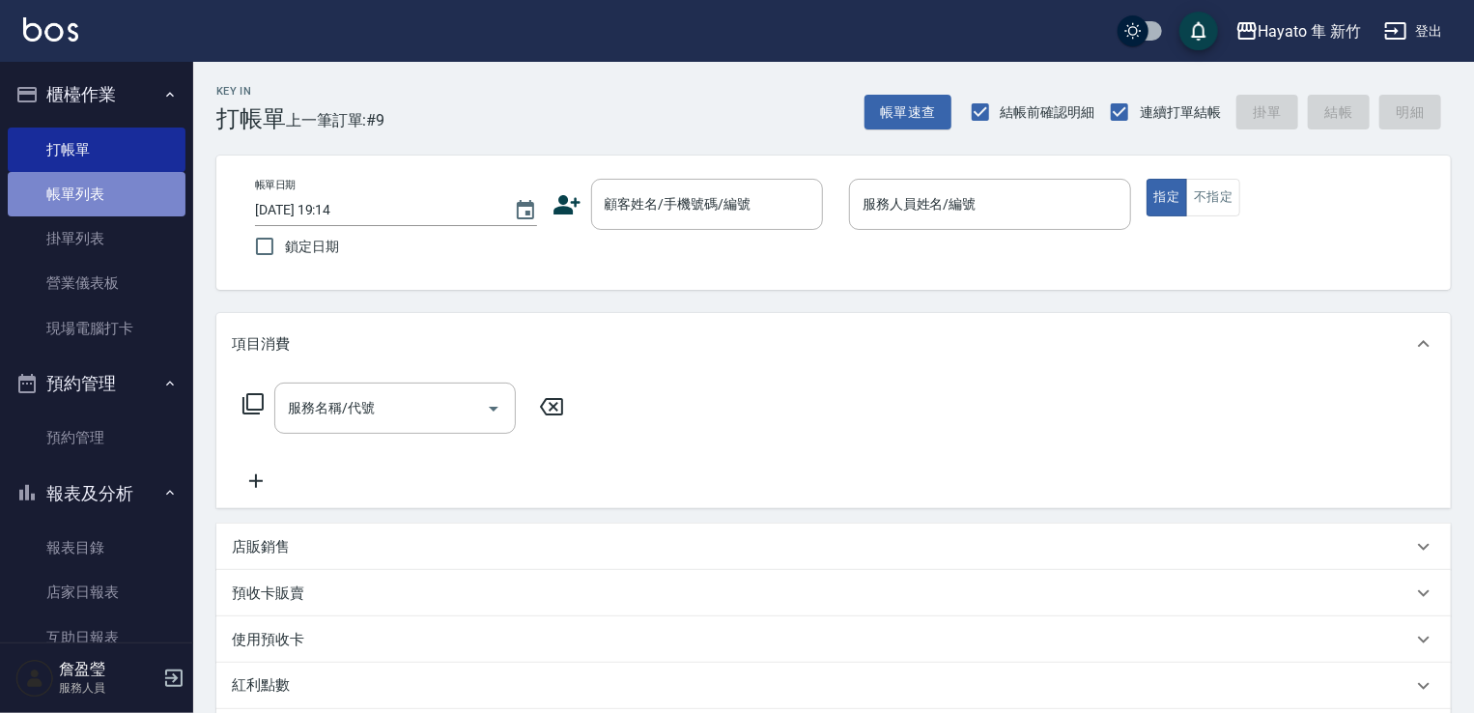
click at [125, 208] on link "帳單列表" at bounding box center [97, 194] width 178 height 44
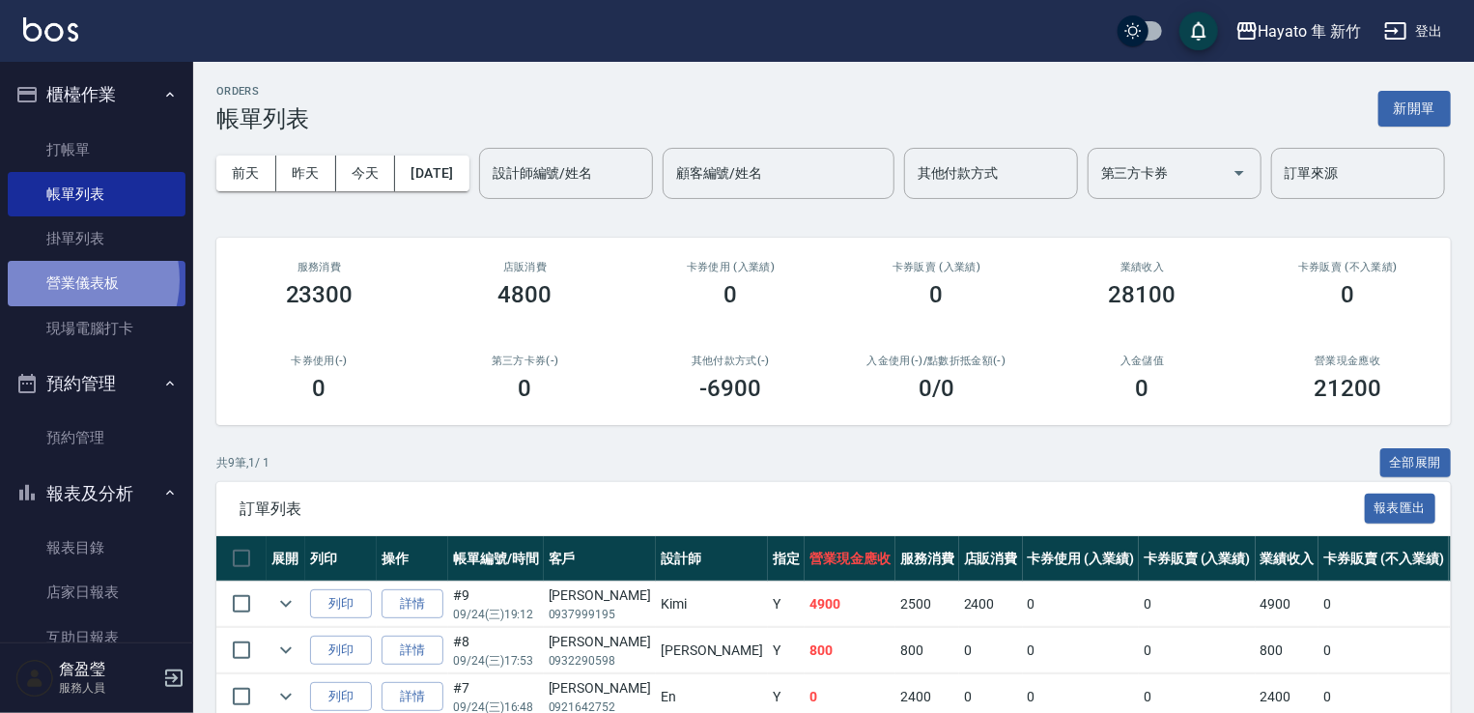
click at [69, 279] on link "營業儀表板" at bounding box center [97, 283] width 178 height 44
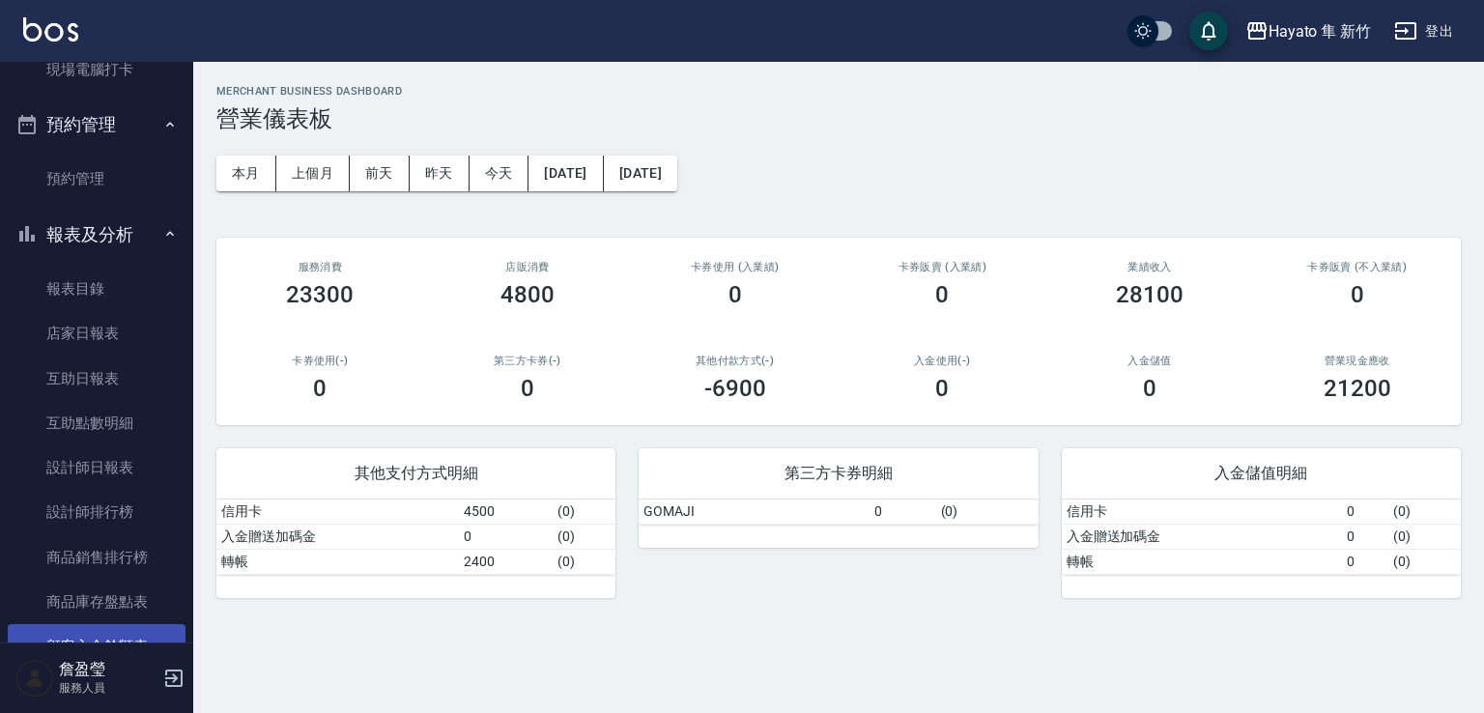
scroll to position [386, 0]
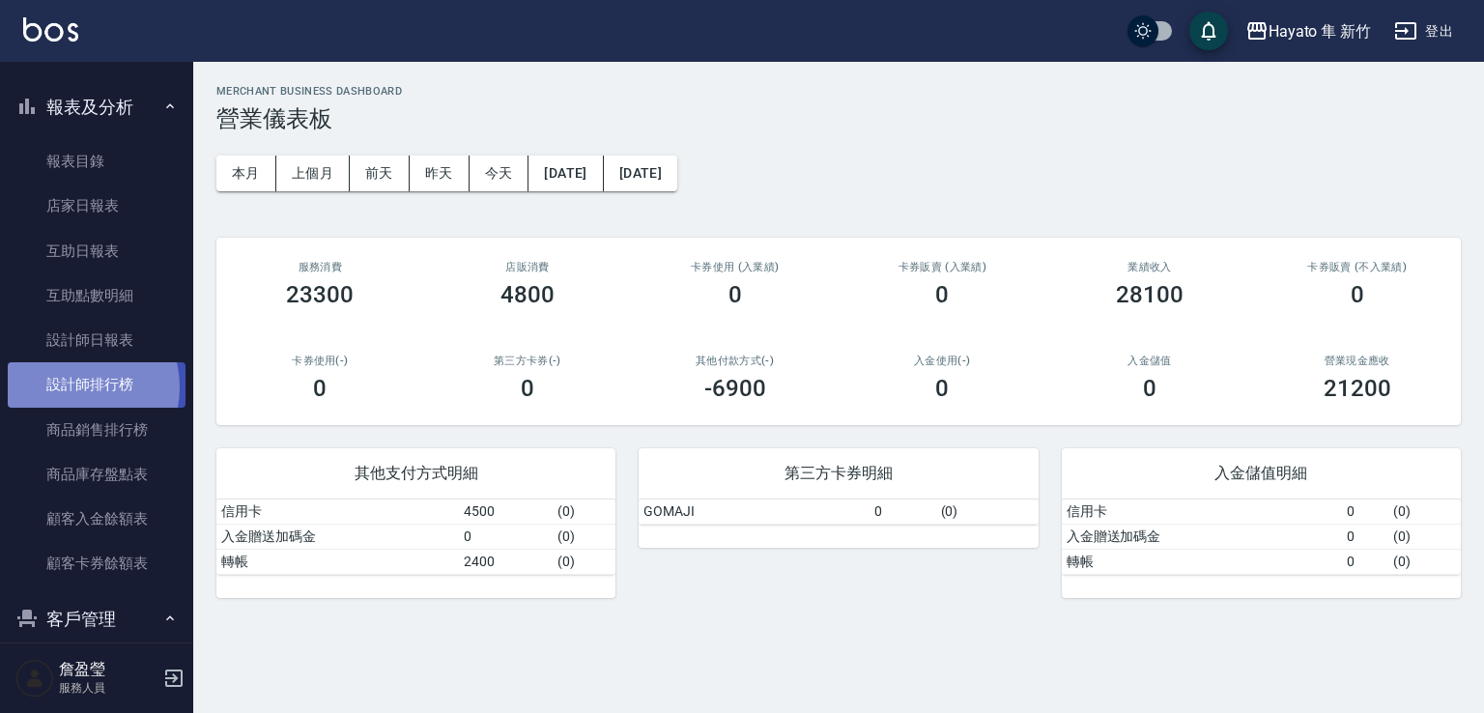
click at [70, 387] on link "設計師排行榜" at bounding box center [97, 384] width 178 height 44
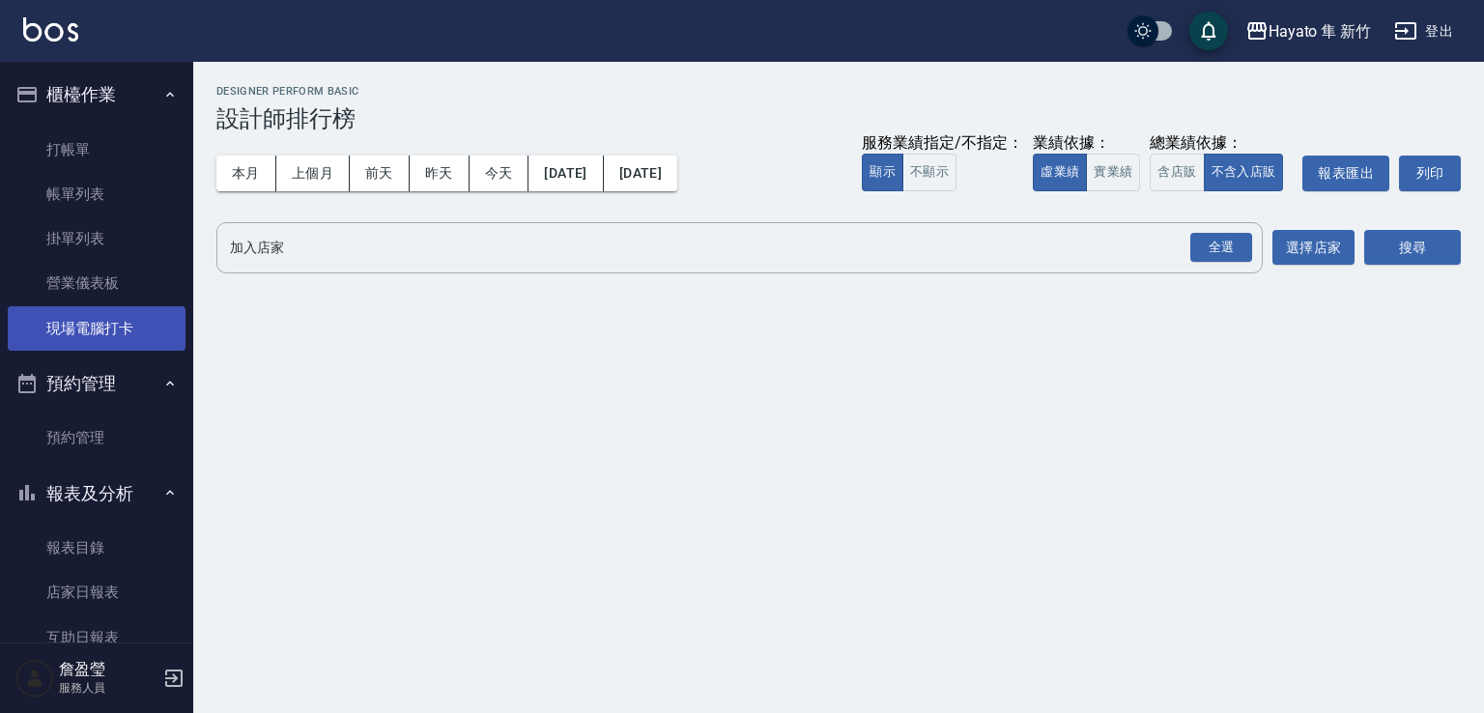
click at [117, 323] on link "現場電腦打卡" at bounding box center [97, 328] width 178 height 44
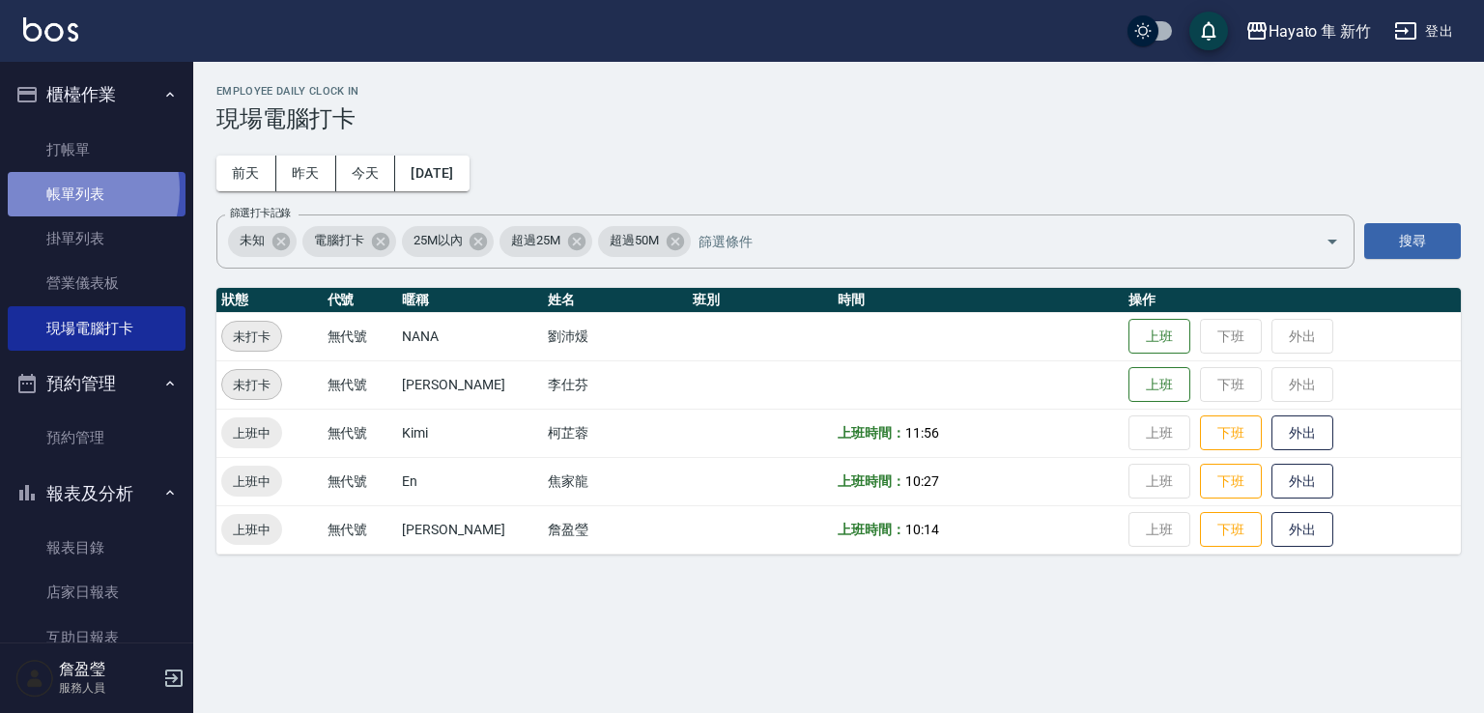
click at [68, 190] on link "帳單列表" at bounding box center [97, 194] width 178 height 44
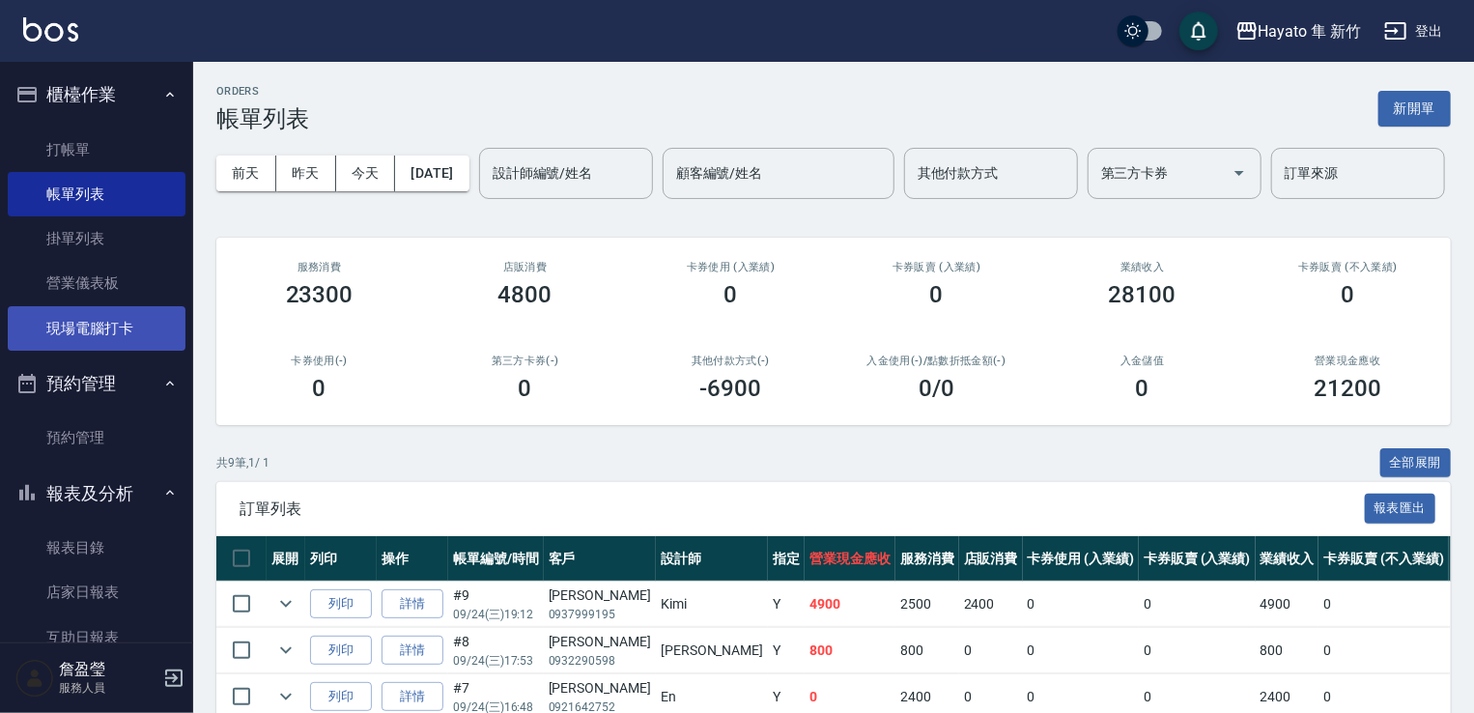
click at [73, 330] on link "現場電腦打卡" at bounding box center [97, 328] width 178 height 44
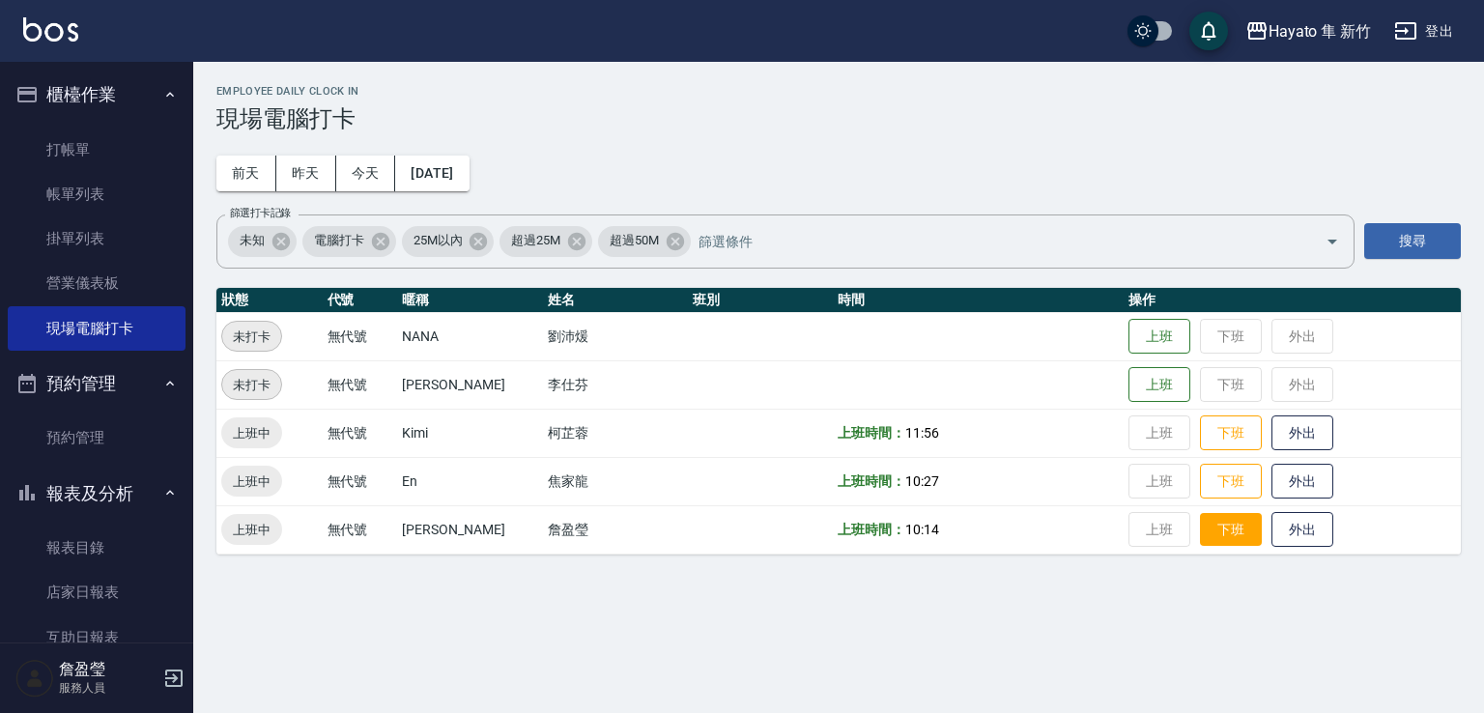
click at [1221, 519] on button "下班" at bounding box center [1231, 530] width 62 height 34
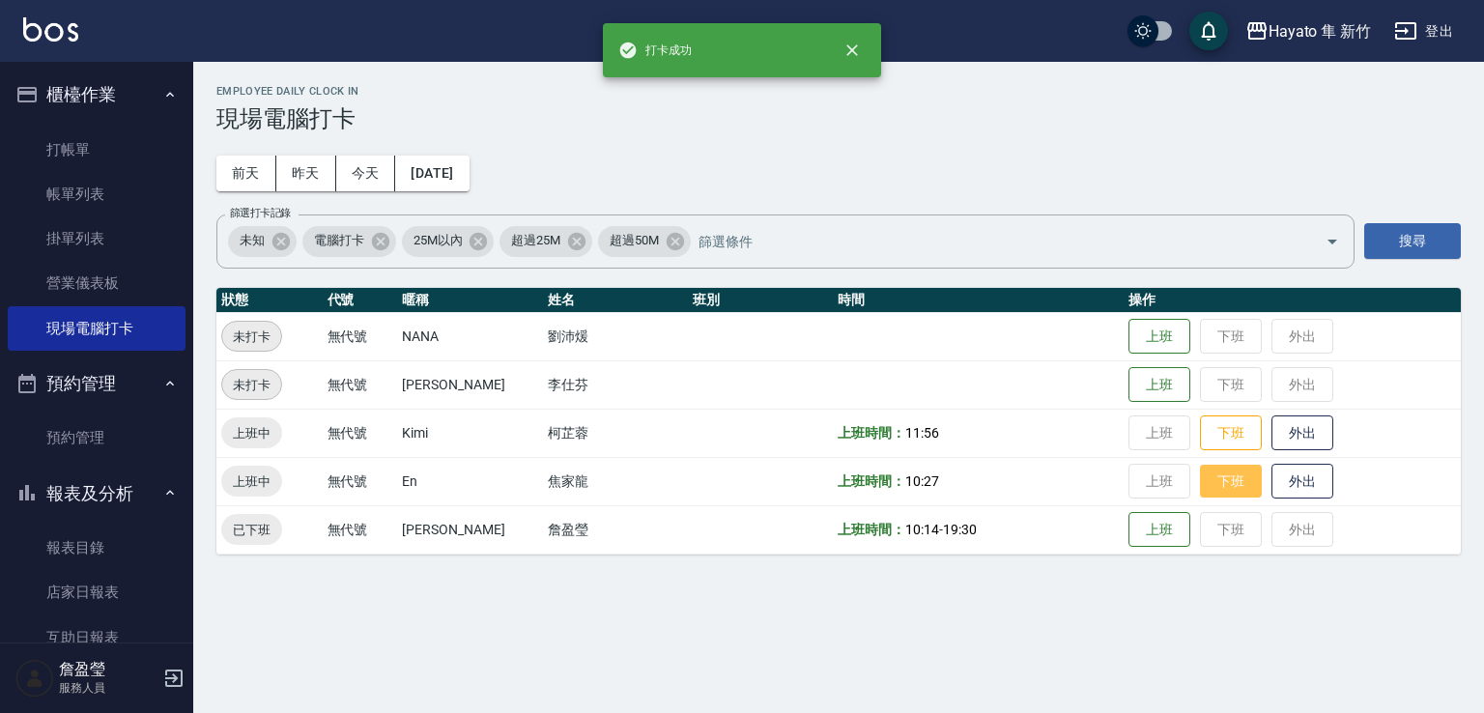
click at [1211, 472] on button "下班" at bounding box center [1231, 482] width 62 height 34
click at [1213, 432] on button "下班" at bounding box center [1231, 433] width 62 height 34
